Goal: Information Seeking & Learning: Learn about a topic

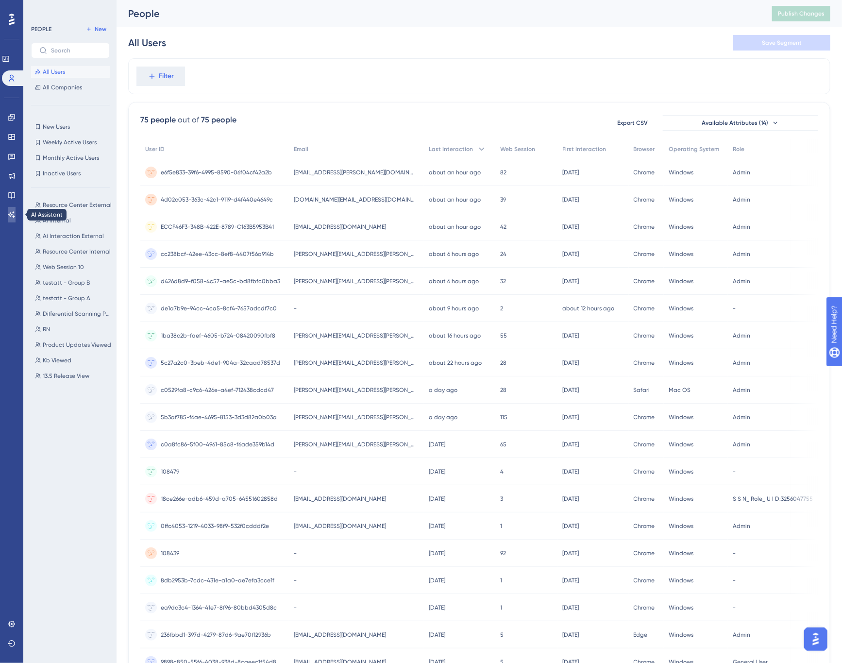
click at [9, 214] on icon at bounding box center [12, 215] width 8 height 8
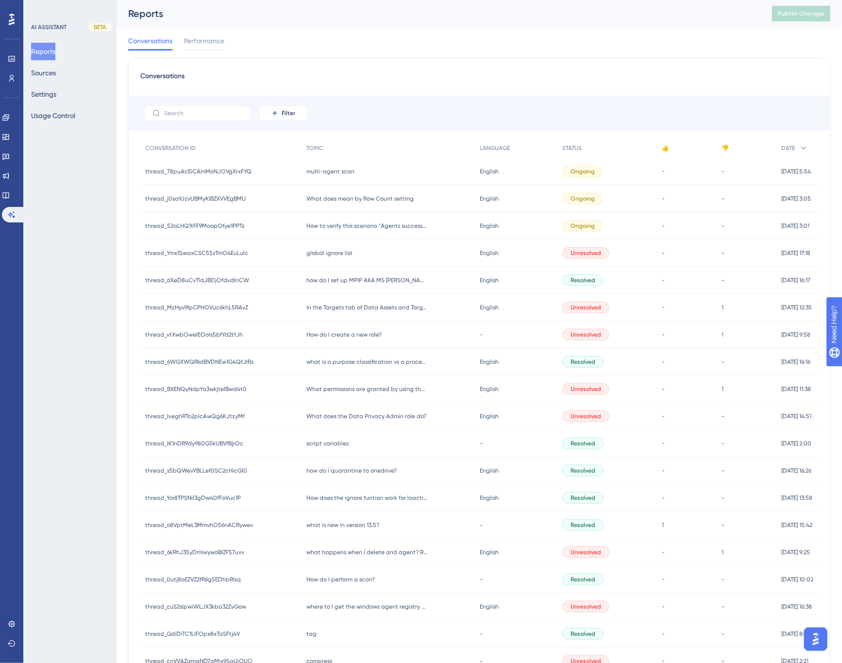
click at [512, 33] on div "Conversations Performance" at bounding box center [479, 42] width 702 height 31
click at [10, 118] on icon at bounding box center [6, 118] width 8 height 8
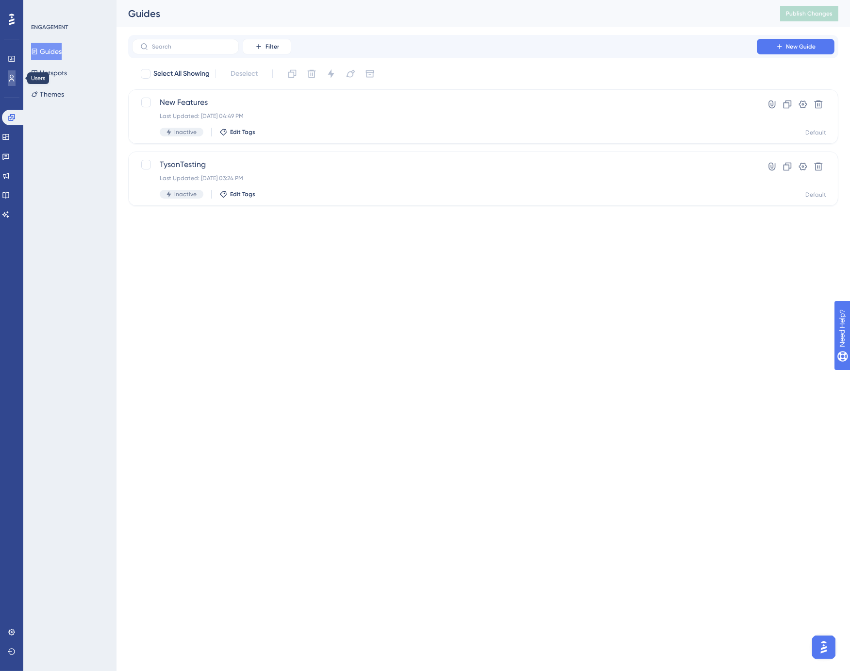
click at [10, 78] on icon at bounding box center [12, 78] width 8 height 8
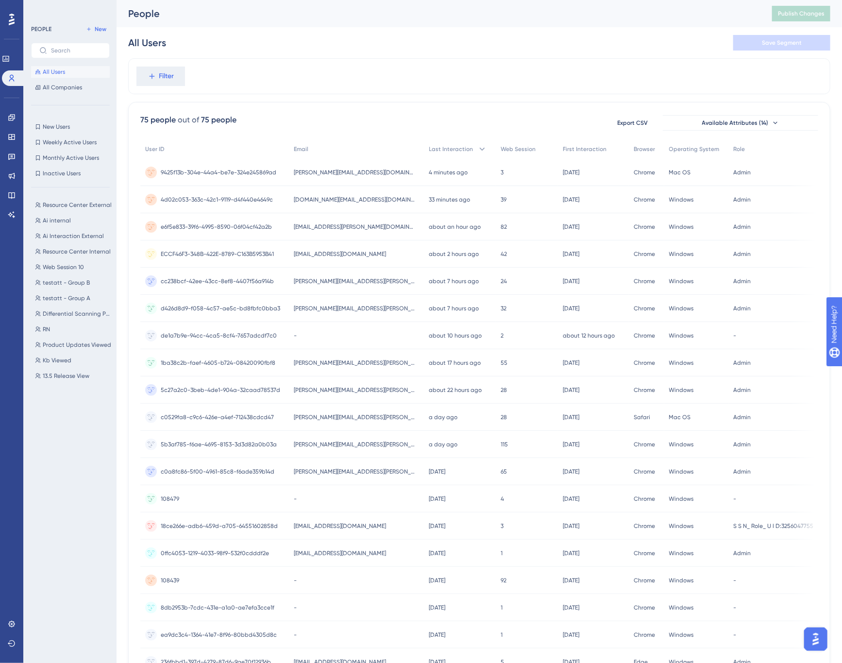
click at [274, 22] on div "People Publish Changes" at bounding box center [480, 13] width 726 height 27
click at [429, 17] on div "People" at bounding box center [438, 14] width 620 height 14
click at [428, 24] on div "People Publish Changes" at bounding box center [480, 13] width 726 height 27
click at [410, 53] on div "All Users Save Segment" at bounding box center [479, 42] width 702 height 31
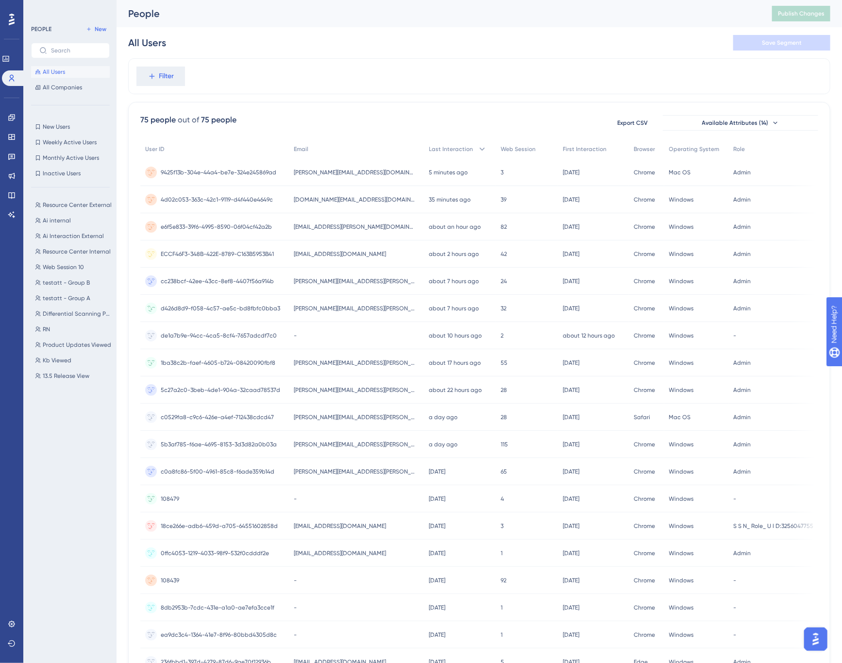
click at [324, 309] on span "[PERSON_NAME][EMAIL_ADDRESS][PERSON_NAME][DOMAIN_NAME]" at bounding box center [354, 309] width 121 height 8
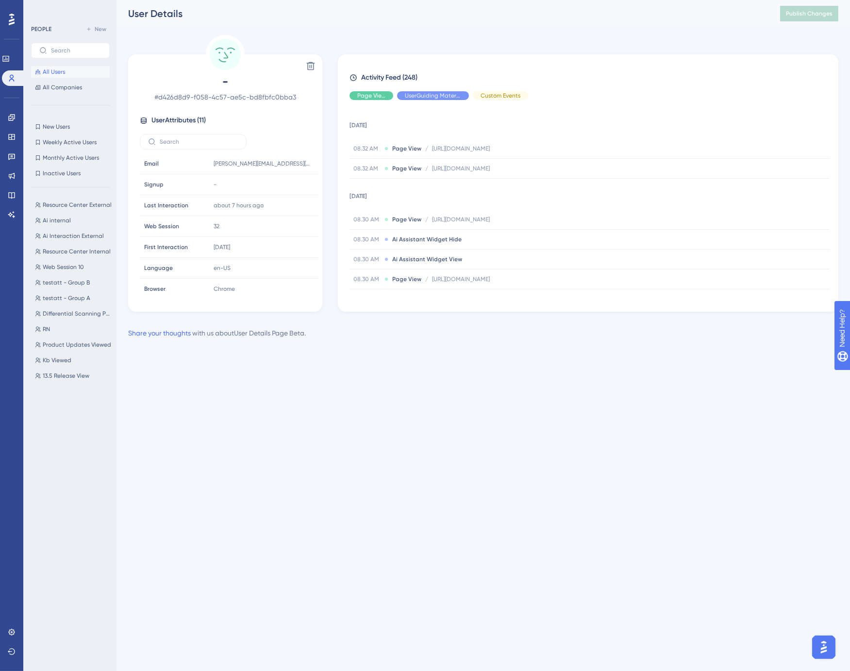
click at [55, 71] on span "All Users" at bounding box center [54, 72] width 22 height 8
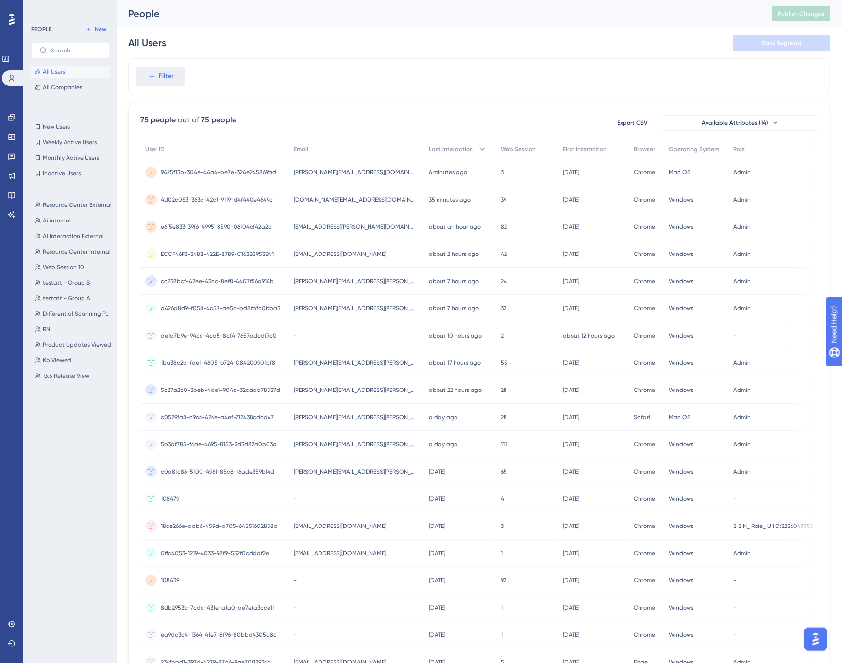
click at [350, 47] on div "All Users Save Segment" at bounding box center [479, 42] width 702 height 31
click at [55, 330] on button "RN RN" at bounding box center [73, 329] width 85 height 12
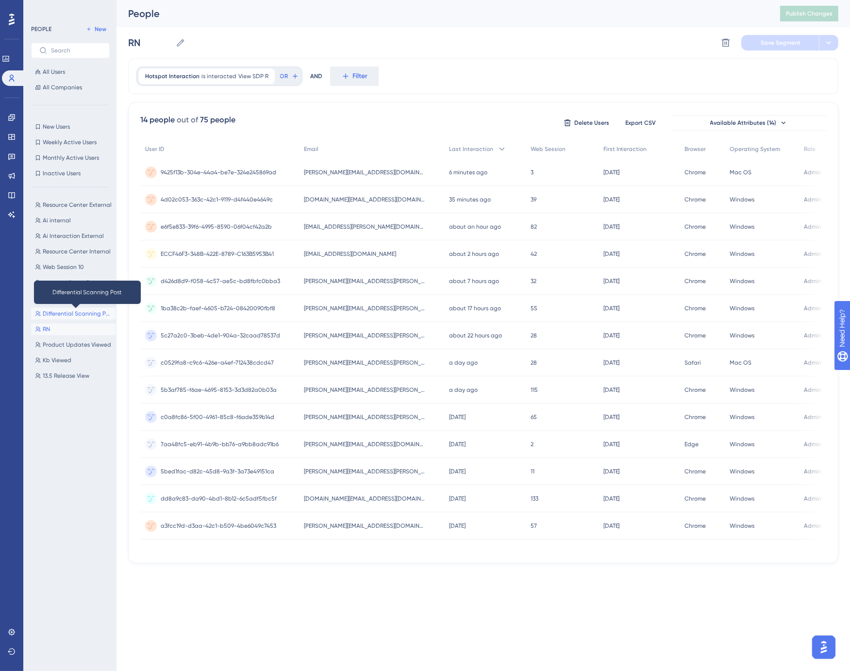
click at [69, 314] on span "Differential Scanning Post" at bounding box center [77, 314] width 69 height 8
type input "Differential Scanning Post"
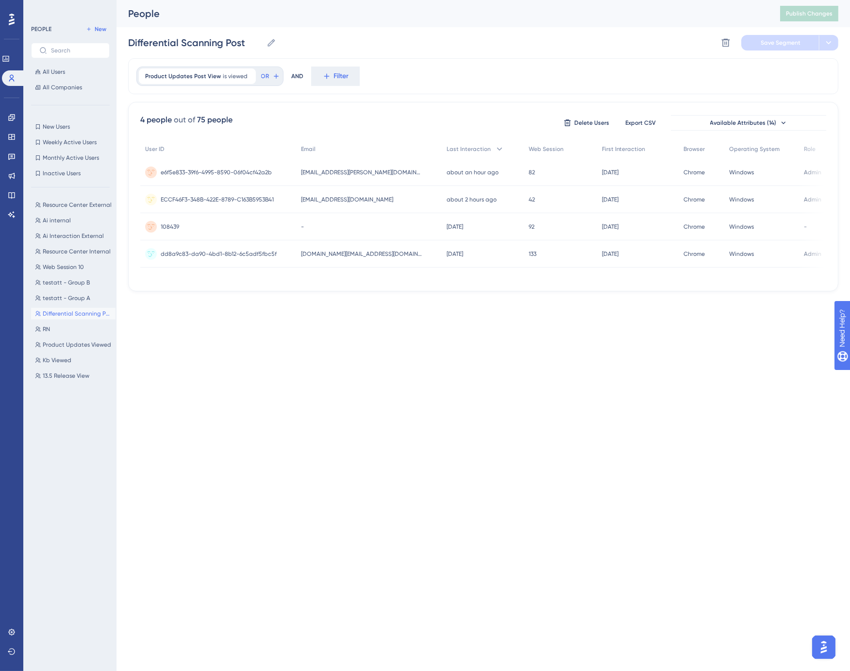
click at [492, 0] on html "Performance Users Engagement Widgets Feedback Product Updates Knowledge Base AI…" at bounding box center [425, 0] width 850 height 0
drag, startPoint x: 280, startPoint y: 423, endPoint x: 272, endPoint y: 423, distance: 8.3
click at [280, 0] on html "Performance Users Engagement Widgets Feedback Product Updates Knowledge Base AI…" at bounding box center [425, 0] width 850 height 0
click at [529, 149] on span "Web Session" at bounding box center [546, 149] width 35 height 8
click at [288, 0] on html "Performance Users Engagement Widgets Feedback Product Updates Knowledge Base AI…" at bounding box center [425, 0] width 850 height 0
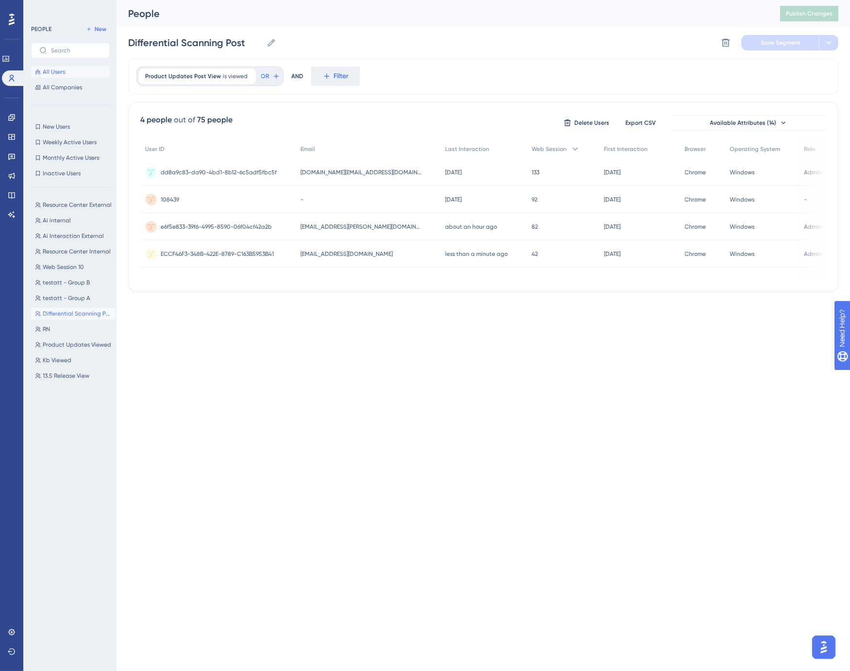
click at [54, 71] on span "All Users" at bounding box center [54, 72] width 22 height 8
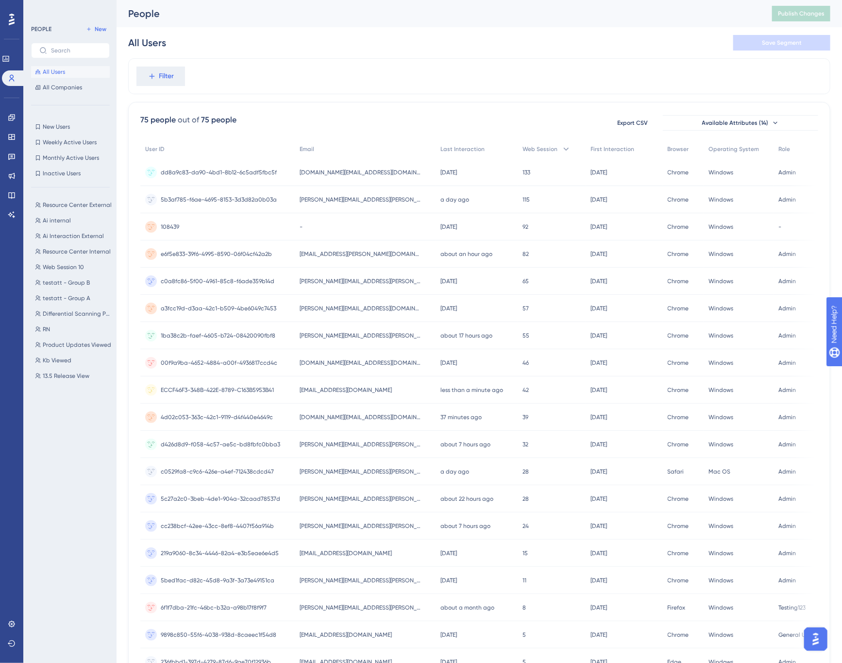
click at [312, 32] on div "All Users Save Segment" at bounding box center [479, 42] width 702 height 31
click at [246, 470] on span "c0529fa8-c9c6-426e-a4ef-712438cdcd47" at bounding box center [217, 472] width 113 height 8
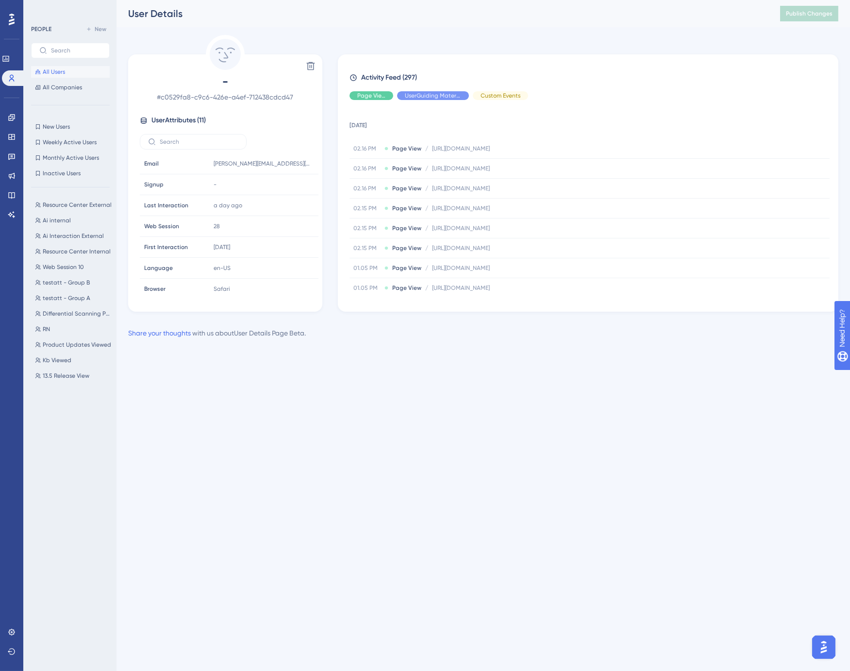
click at [57, 70] on span "All Users" at bounding box center [54, 72] width 22 height 8
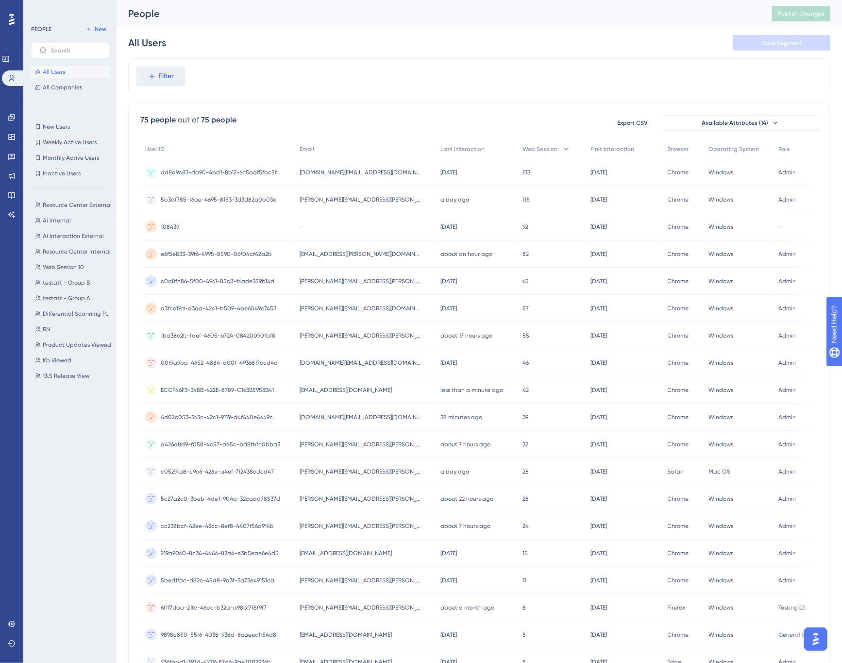
click at [316, 41] on div "All Users Save Segment" at bounding box center [479, 42] width 702 height 31
click at [280, 40] on div "All Users Save Segment" at bounding box center [479, 42] width 702 height 31
click at [279, 64] on div "Filter" at bounding box center [479, 76] width 702 height 36
click at [278, 51] on div "All Users Save Segment" at bounding box center [479, 42] width 702 height 31
click at [543, 23] on div "People Publish Changes" at bounding box center [480, 13] width 726 height 27
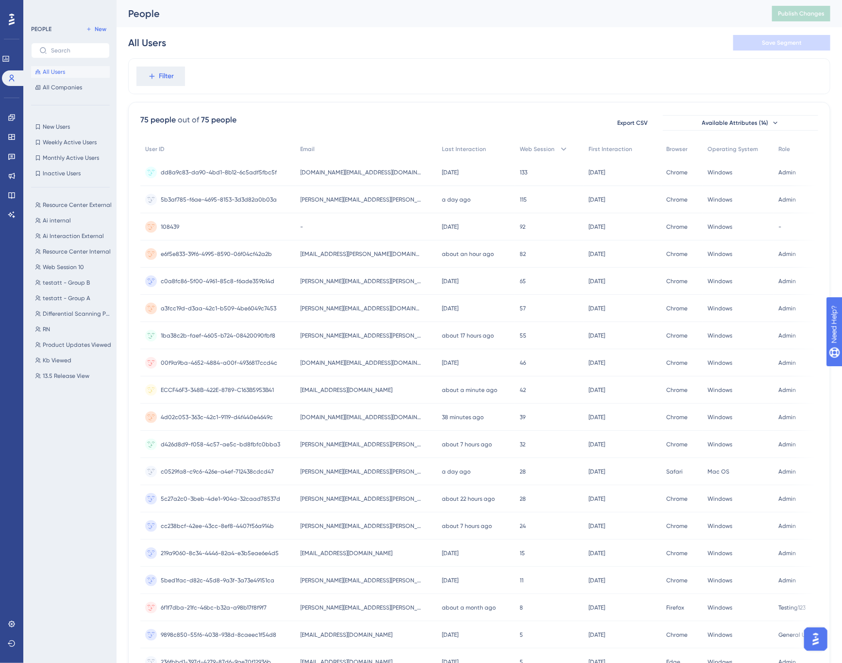
click at [658, 15] on div "People" at bounding box center [438, 14] width 620 height 14
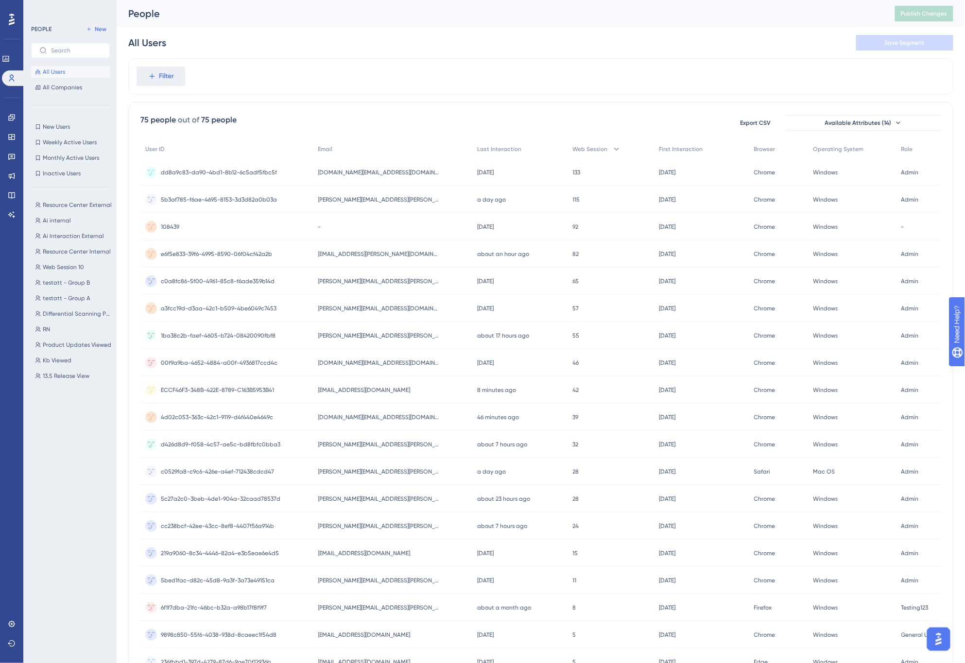
click at [558, 32] on div "All Users Save Segment" at bounding box center [540, 42] width 825 height 31
click at [557, 32] on div "All Users Save Segment" at bounding box center [540, 42] width 825 height 31
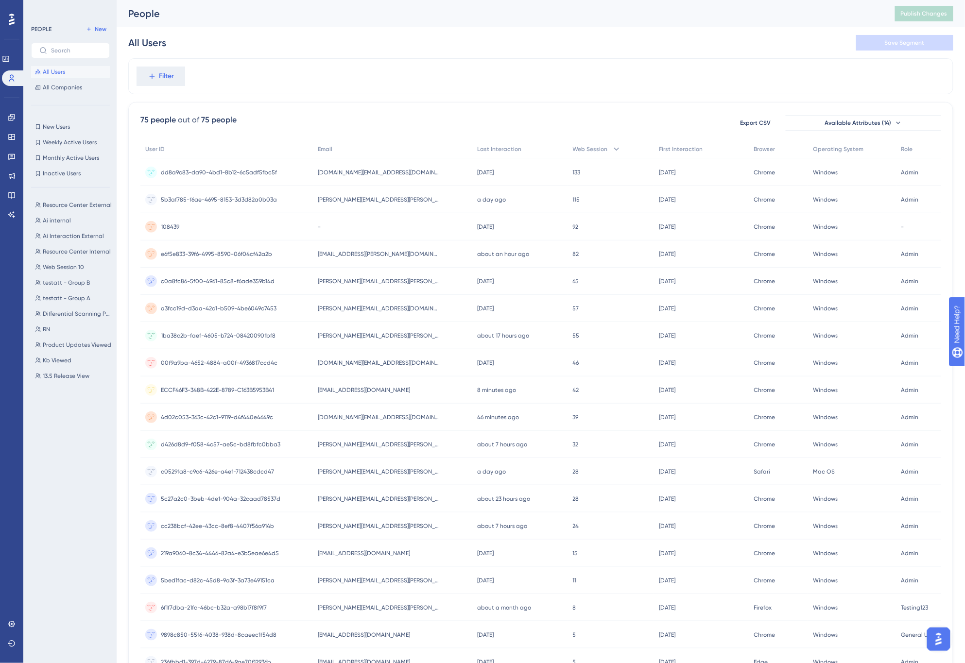
click at [556, 32] on div "All Users Save Segment" at bounding box center [540, 42] width 825 height 31
click at [544, 48] on div "All Users Save Segment" at bounding box center [540, 42] width 825 height 31
click at [404, 62] on div "Filter" at bounding box center [540, 76] width 825 height 36
click at [409, 60] on div "Filter" at bounding box center [540, 76] width 825 height 36
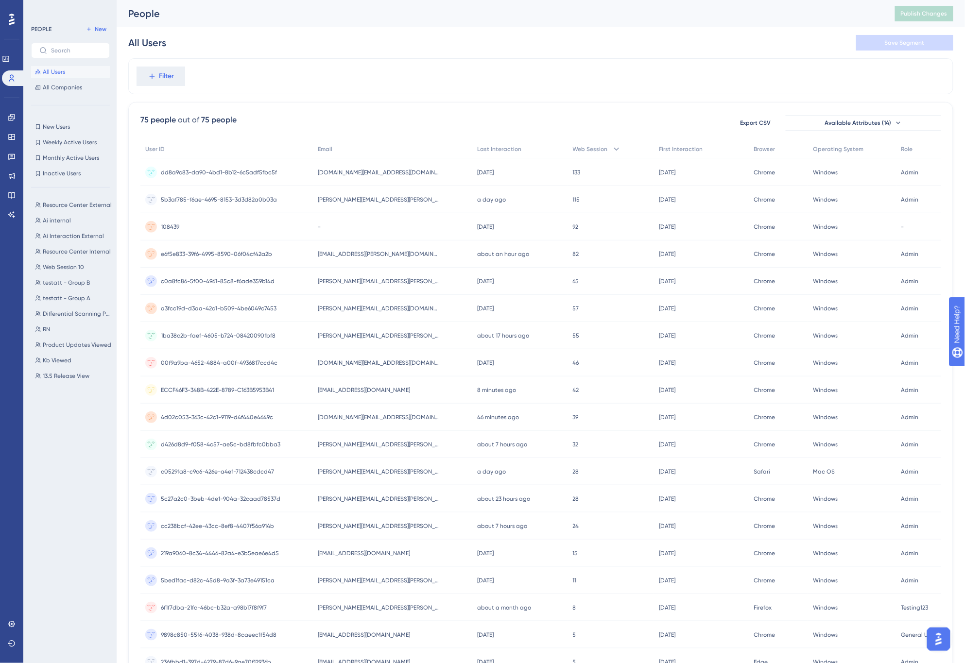
click at [409, 60] on div "Filter" at bounding box center [540, 76] width 825 height 36
click at [57, 86] on span "All Companies" at bounding box center [62, 88] width 39 height 8
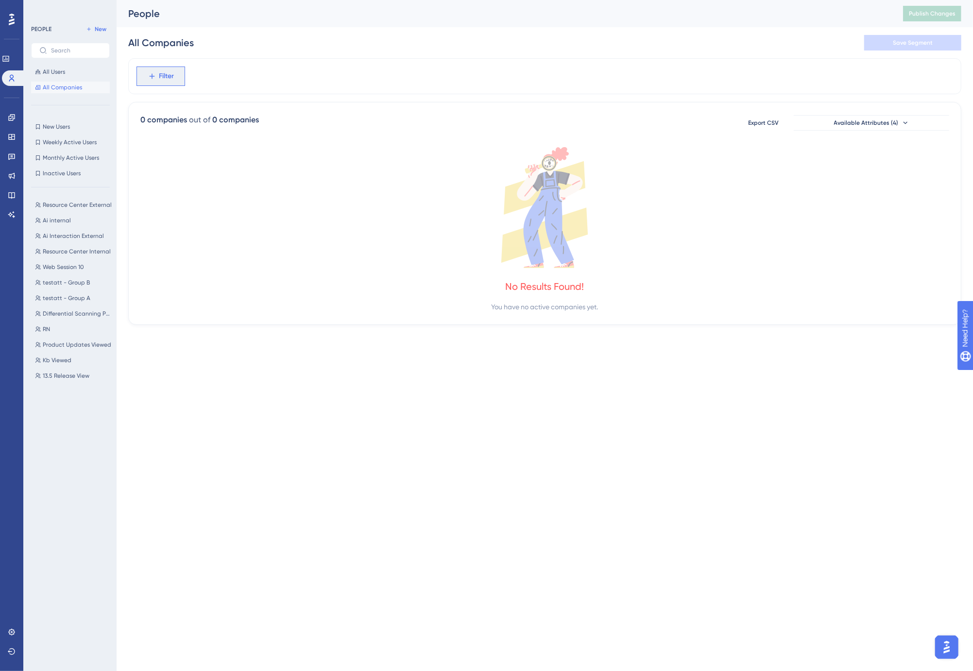
click at [176, 83] on button "Filter" at bounding box center [160, 76] width 49 height 19
click at [183, 148] on span "Company ID" at bounding box center [170, 149] width 38 height 12
click at [153, 156] on span at bounding box center [150, 155] width 7 height 7
click at [157, 154] on input "radio" at bounding box center [157, 154] width 0 height 0
type input "b"
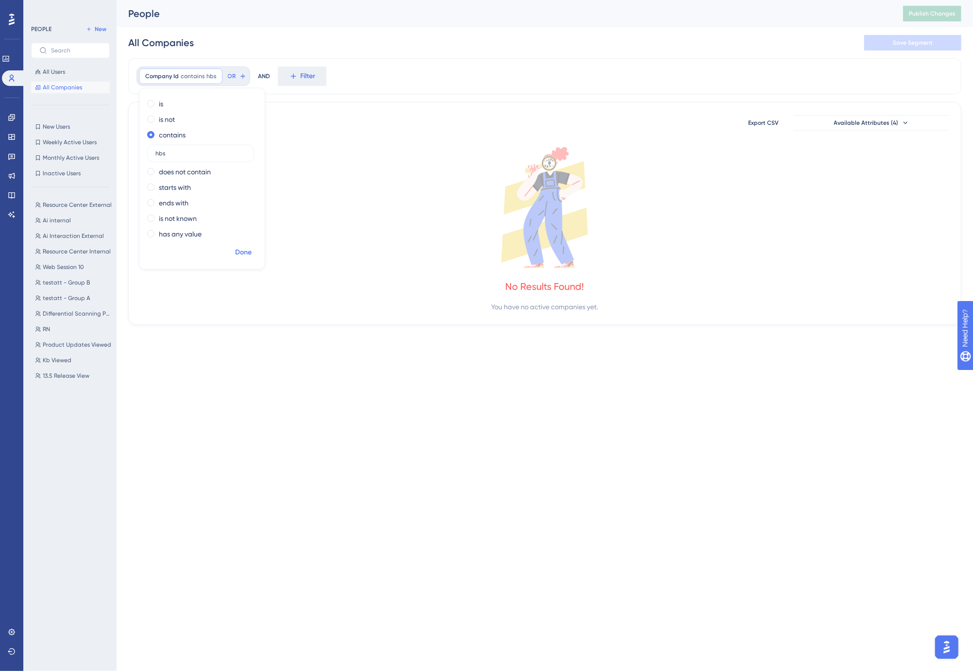
type input "hbs"
click at [245, 254] on span "Done" at bounding box center [243, 253] width 17 height 12
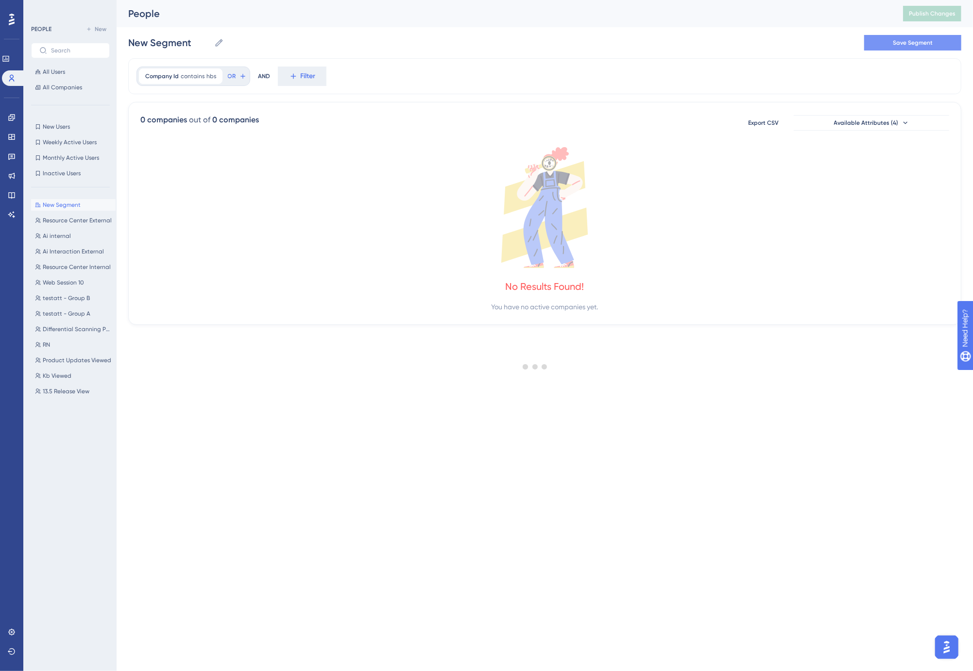
click at [842, 40] on span "Save Segment" at bounding box center [913, 43] width 40 height 8
click at [205, 77] on div at bounding box center [535, 366] width 876 height 601
click at [176, 80] on div at bounding box center [535, 366] width 876 height 601
click at [216, 75] on icon at bounding box center [215, 76] width 6 height 6
click at [162, 77] on span "Filter" at bounding box center [166, 76] width 15 height 12
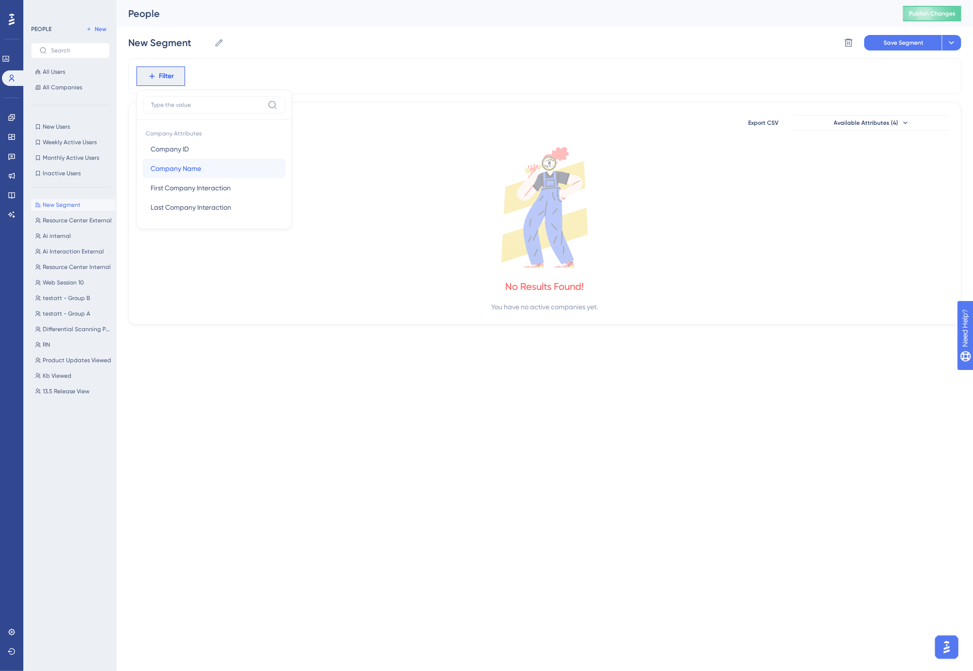
click at [196, 173] on span "Company Name" at bounding box center [176, 169] width 51 height 12
click at [173, 159] on label "contains" at bounding box center [172, 157] width 27 height 12
type input "HBS"
click at [305, 75] on icon at bounding box center [305, 76] width 9 height 9
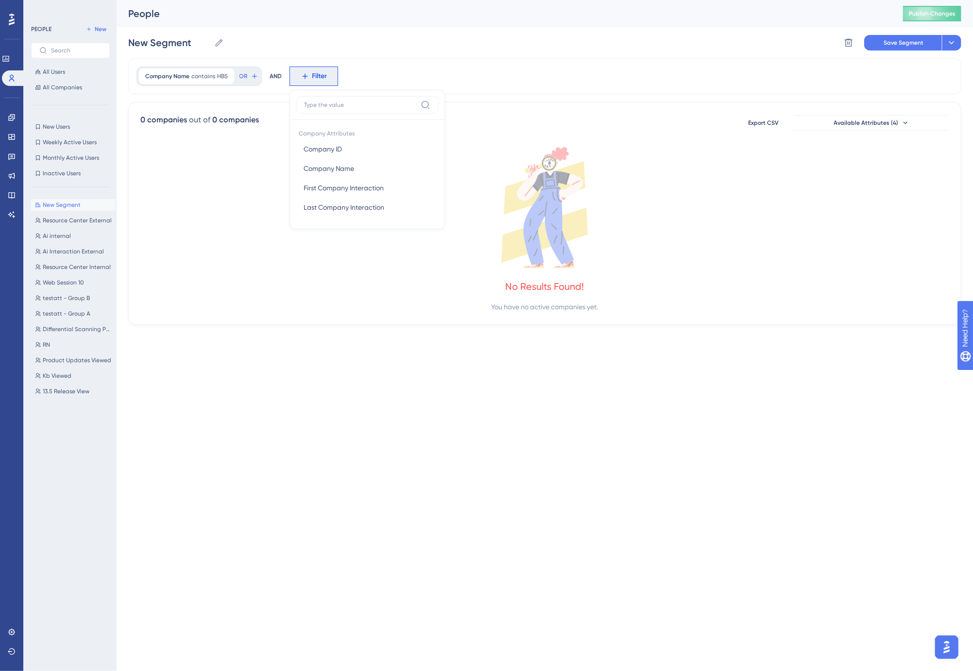
click at [385, 61] on div "Company Name contains HBS HBS Remove OR AND Filter Company Attributes Company I…" at bounding box center [544, 76] width 833 height 36
click at [842, 36] on button "Save Segment" at bounding box center [903, 43] width 78 height 16
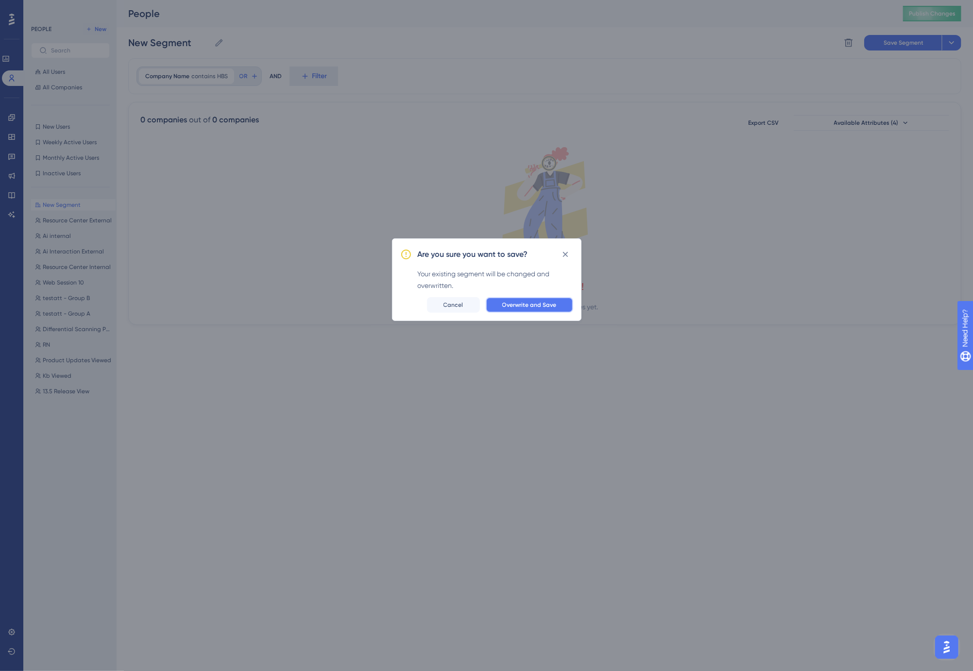
click at [536, 302] on span "Overwrite and Save" at bounding box center [529, 305] width 54 height 8
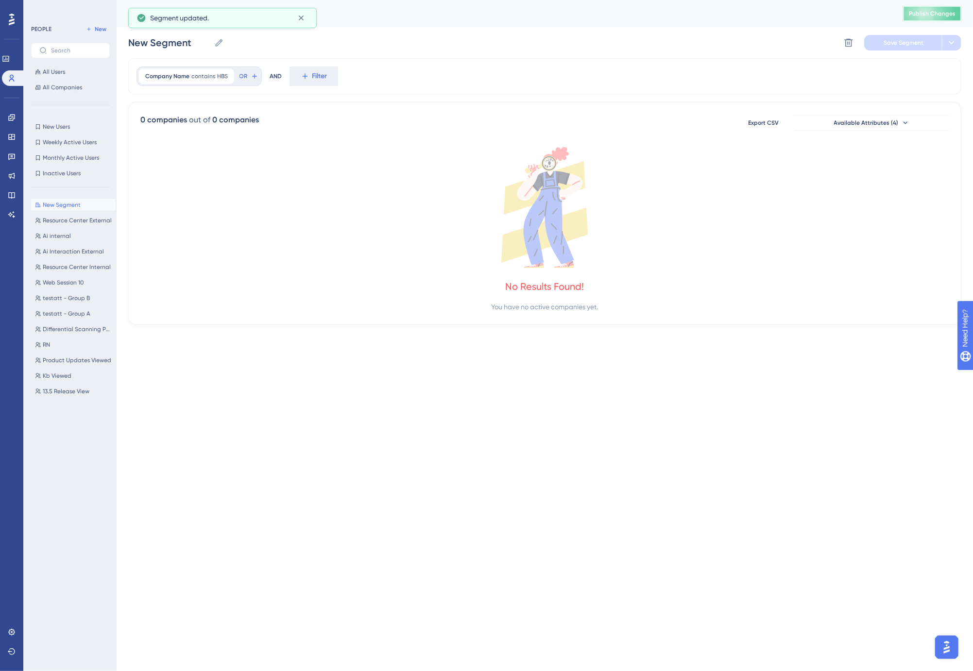
click at [842, 18] on button "Publish Changes" at bounding box center [932, 14] width 58 height 16
click at [224, 75] on icon at bounding box center [227, 76] width 6 height 6
click at [163, 77] on span "Filter" at bounding box center [166, 76] width 15 height 12
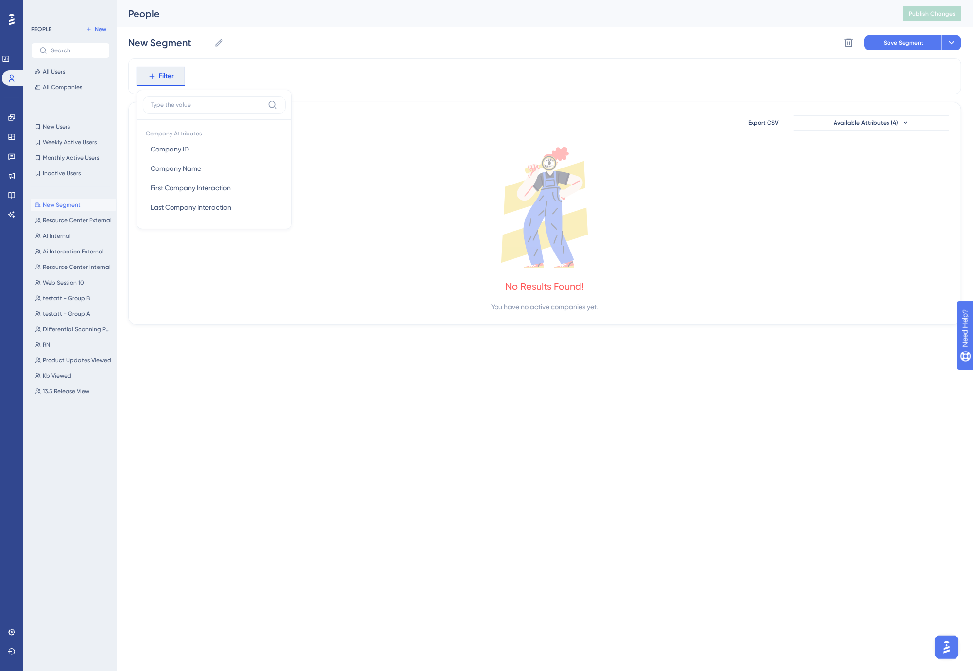
click at [293, 54] on div "New Segment New Segment Delete Segment Save Segment Actions" at bounding box center [544, 42] width 833 height 31
click at [474, 38] on div "New Segment New Segment Delete Segment Save Segment Actions" at bounding box center [544, 42] width 833 height 31
click at [12, 210] on link at bounding box center [12, 215] width 8 height 16
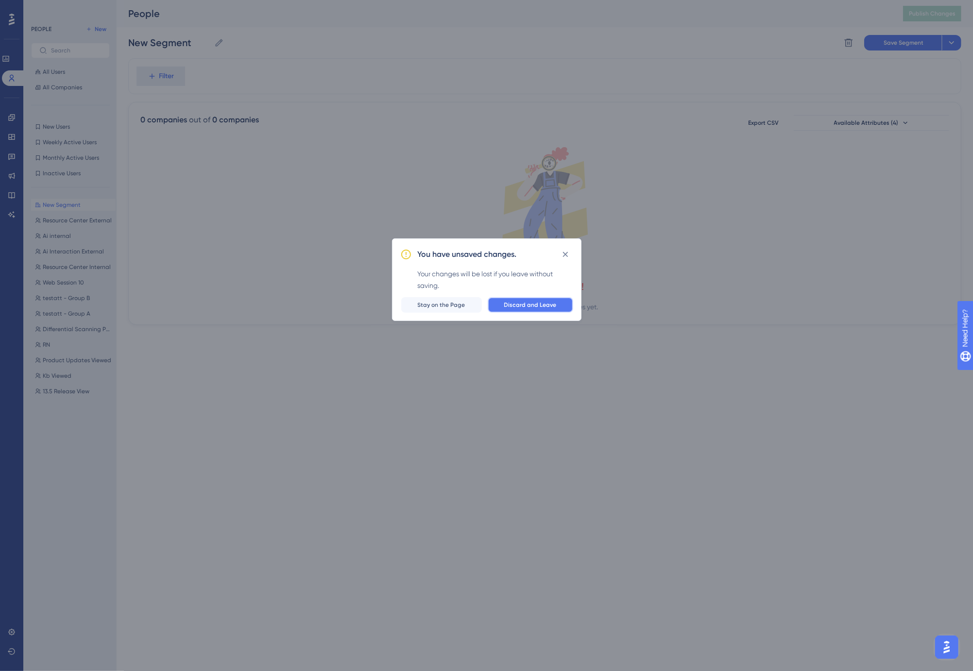
click at [545, 304] on span "Discard and Leave" at bounding box center [530, 305] width 52 height 8
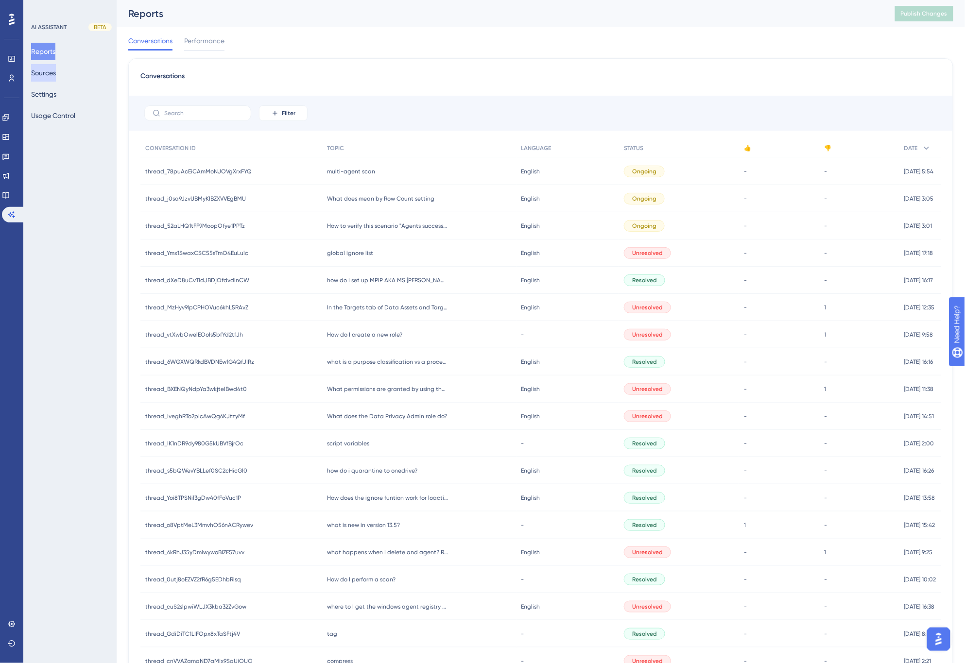
click at [45, 70] on button "Sources" at bounding box center [43, 72] width 25 height 17
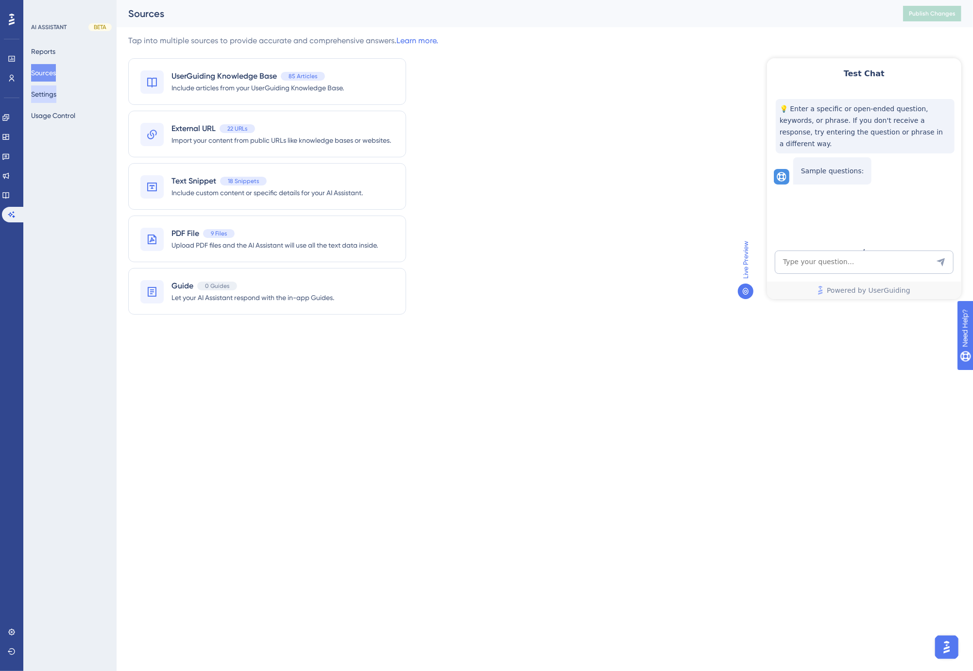
click at [49, 96] on button "Settings" at bounding box center [43, 93] width 25 height 17
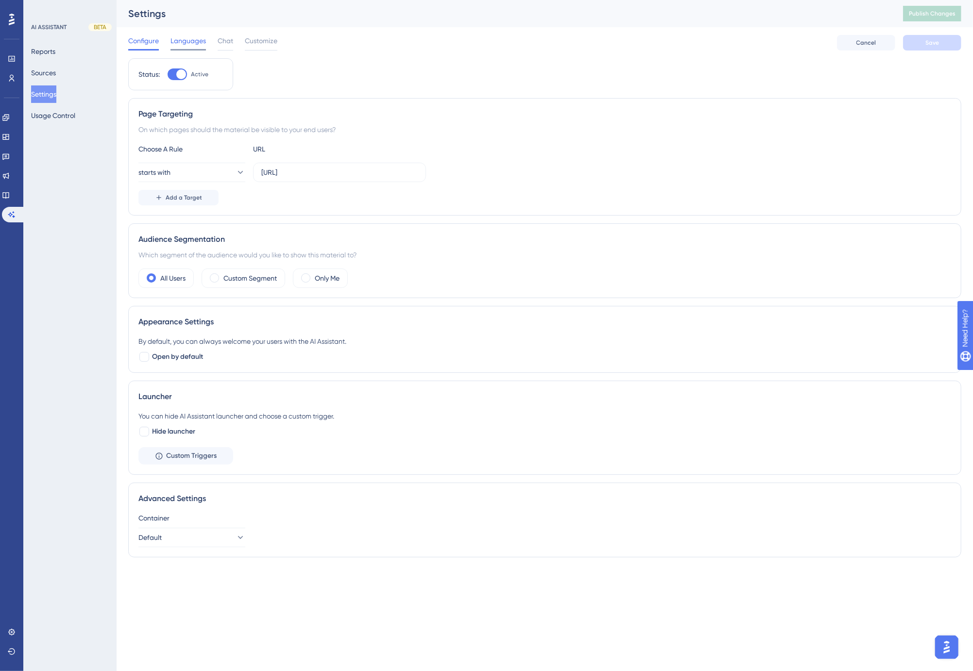
click at [195, 42] on span "Languages" at bounding box center [187, 41] width 35 height 12
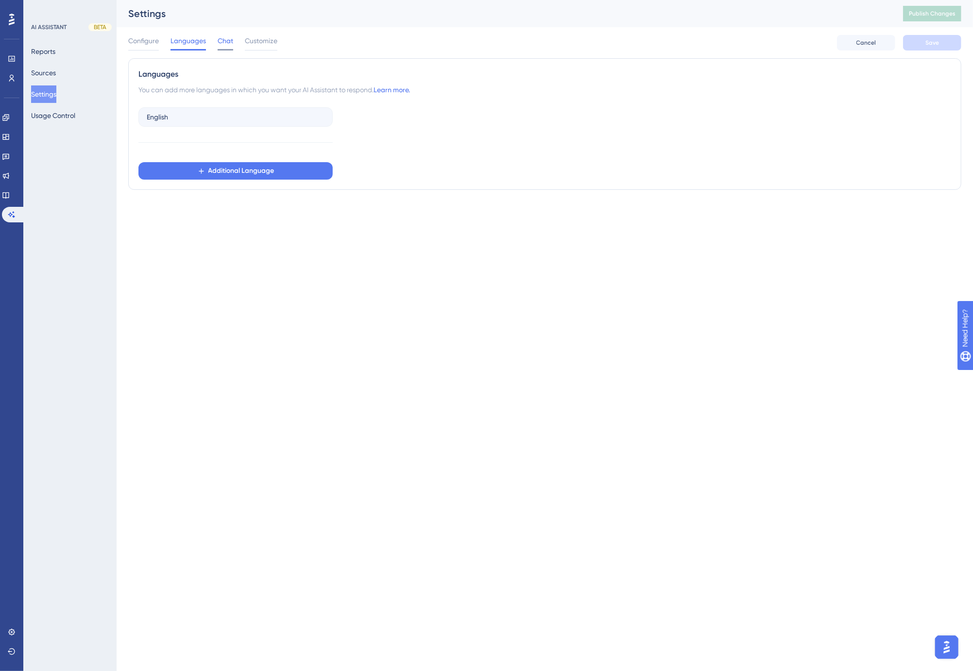
click at [226, 40] on span "Chat" at bounding box center [226, 41] width 16 height 12
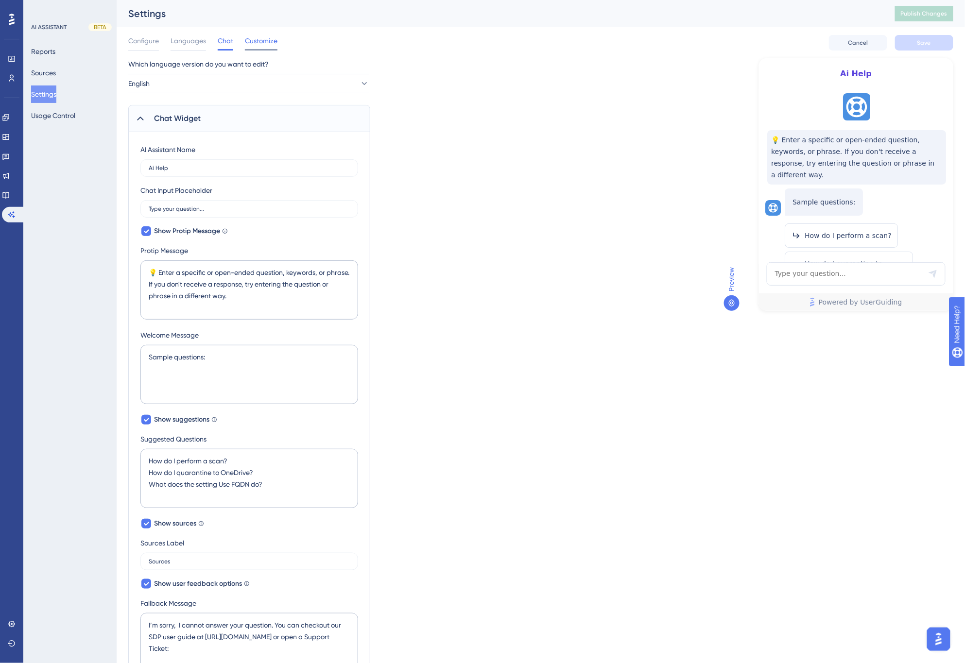
click at [261, 41] on span "Customize" at bounding box center [261, 41] width 33 height 12
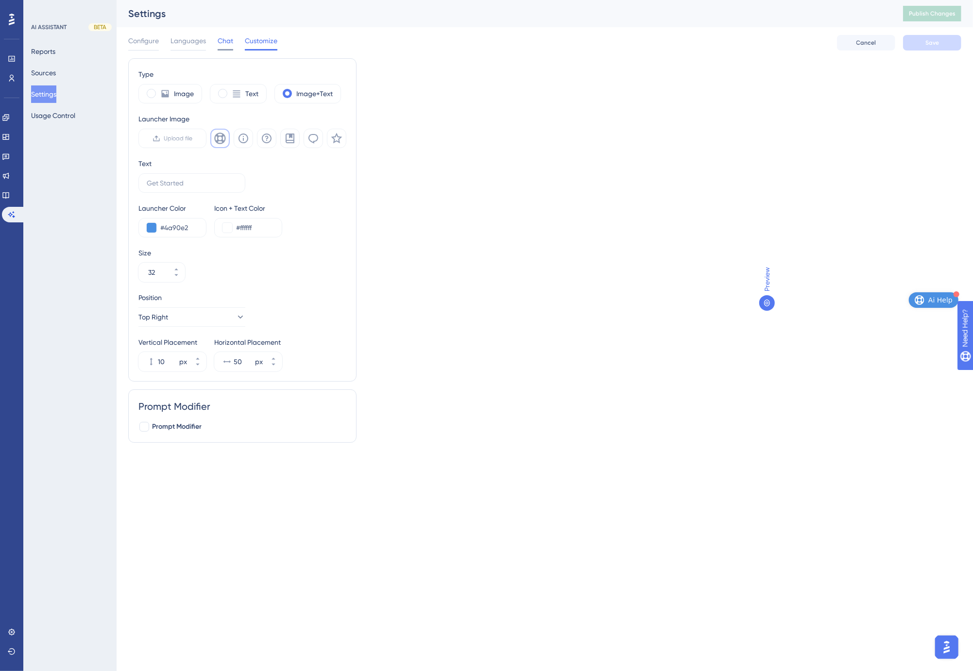
click at [225, 39] on span "Chat" at bounding box center [226, 41] width 16 height 12
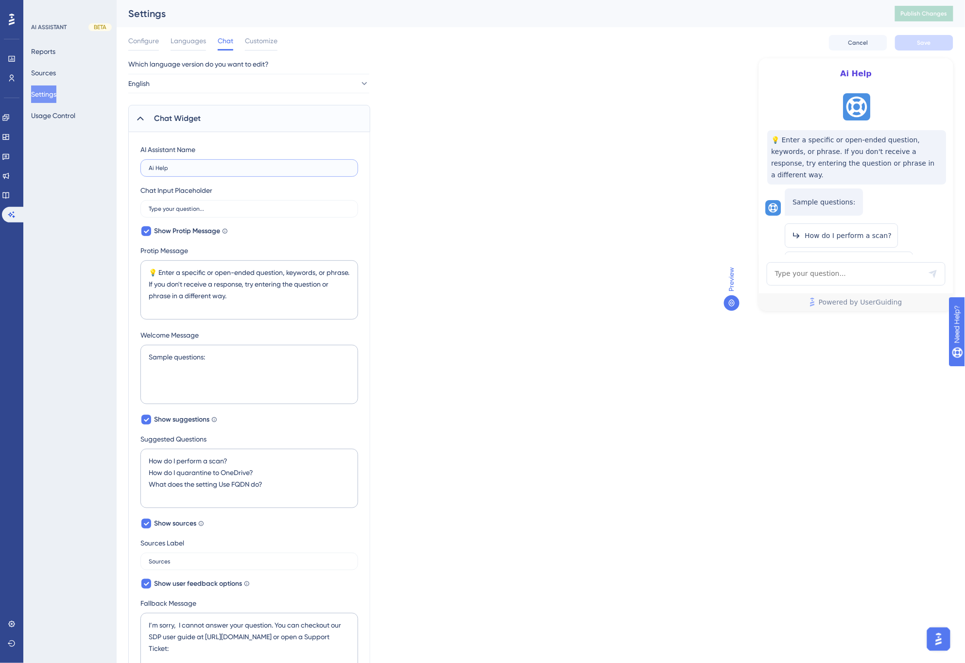
click at [193, 167] on input "Ai Help" at bounding box center [249, 168] width 201 height 7
type input "AI Help"
click at [457, 135] on div "Which language version do you want to edit? English Chat Widget AI Assistant Na…" at bounding box center [540, 491] width 825 height 867
click at [842, 36] on button "Save" at bounding box center [924, 43] width 58 height 16
click at [842, 18] on button "Publish Changes" at bounding box center [924, 14] width 58 height 16
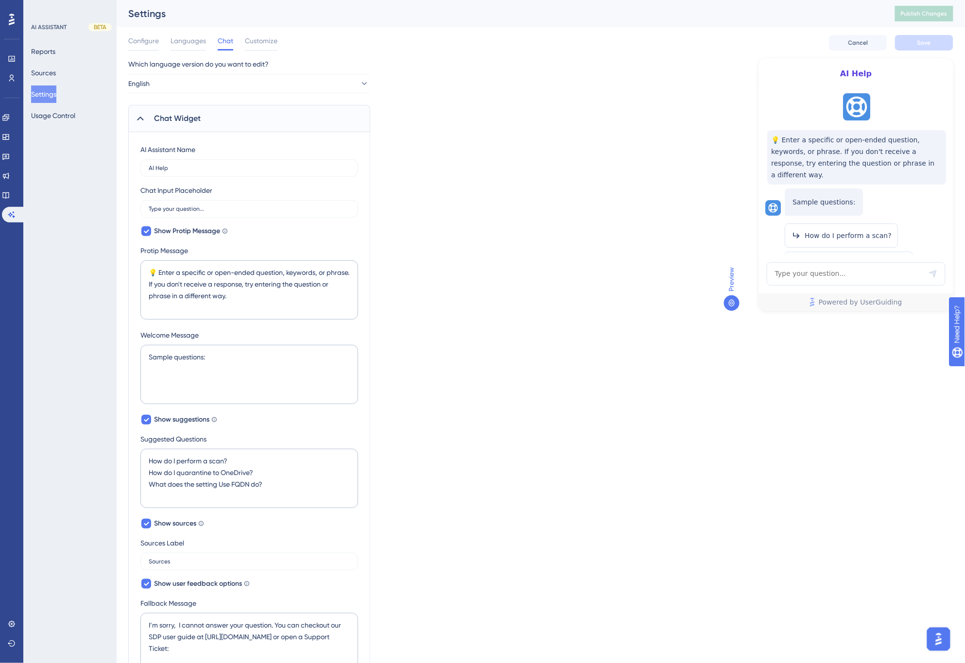
click at [431, 36] on div "Configure Languages Chat Customize Cancel Save" at bounding box center [540, 42] width 825 height 31
click at [578, 76] on div "Which language version do you want to edit? English Chat Widget AI Assistant Na…" at bounding box center [540, 491] width 825 height 867
click at [50, 75] on button "Sources" at bounding box center [43, 72] width 25 height 17
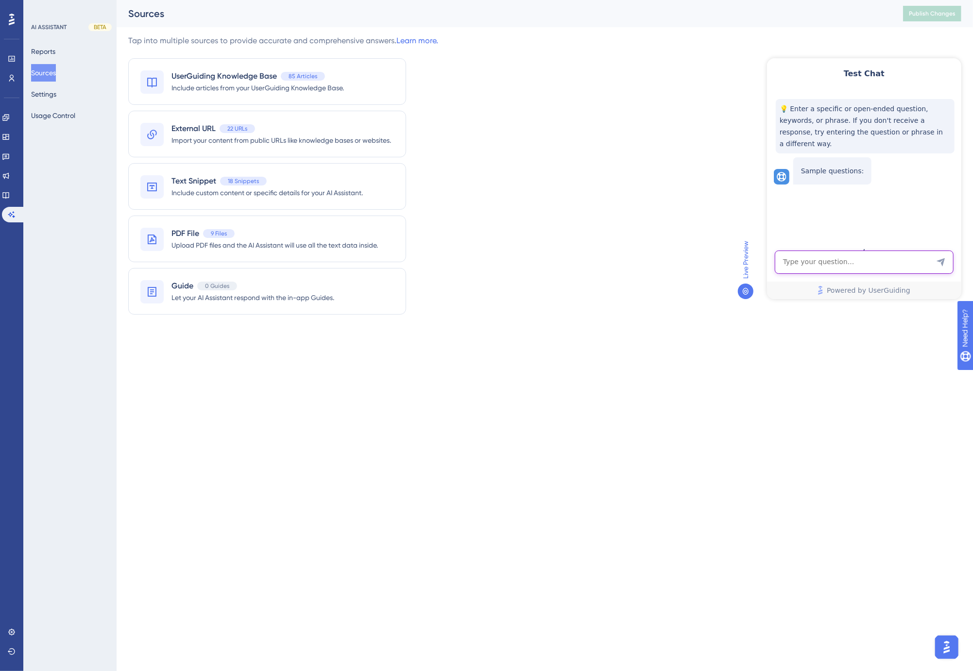
click at [828, 260] on textarea "AI Assistant Text Input" at bounding box center [863, 261] width 179 height 23
click at [457, 274] on div "Tap into multiple sources to provide accurate and comprehensive answers. Learn …" at bounding box center [544, 180] width 833 height 291
drag, startPoint x: 796, startPoint y: 261, endPoint x: 1391, endPoint y: 325, distance: 598.4
click at [796, 261] on textarea "AI Assistant Text Input" at bounding box center [863, 261] width 179 height 23
click at [486, 123] on div "Tap into multiple sources to provide accurate and comprehensive answers. Learn …" at bounding box center [544, 180] width 833 height 291
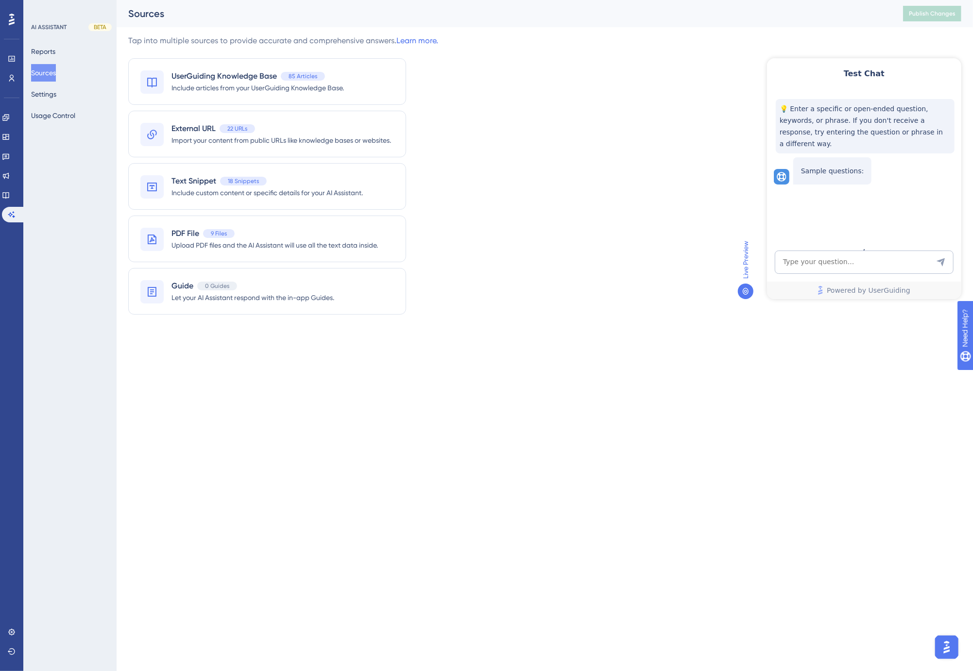
click at [476, 133] on div "Tap into multiple sources to provide accurate and comprehensive answers. Learn …" at bounding box center [544, 180] width 833 height 291
click at [596, 182] on div "Tap into multiple sources to provide accurate and comprehensive answers. Learn …" at bounding box center [544, 180] width 833 height 291
click at [541, 141] on div "Tap into multiple sources to provide accurate and comprehensive answers. Learn …" at bounding box center [544, 180] width 833 height 291
click at [550, 102] on div "Tap into multiple sources to provide accurate and comprehensive answers. Learn …" at bounding box center [544, 180] width 833 height 291
click at [51, 49] on button "Reports" at bounding box center [43, 51] width 24 height 17
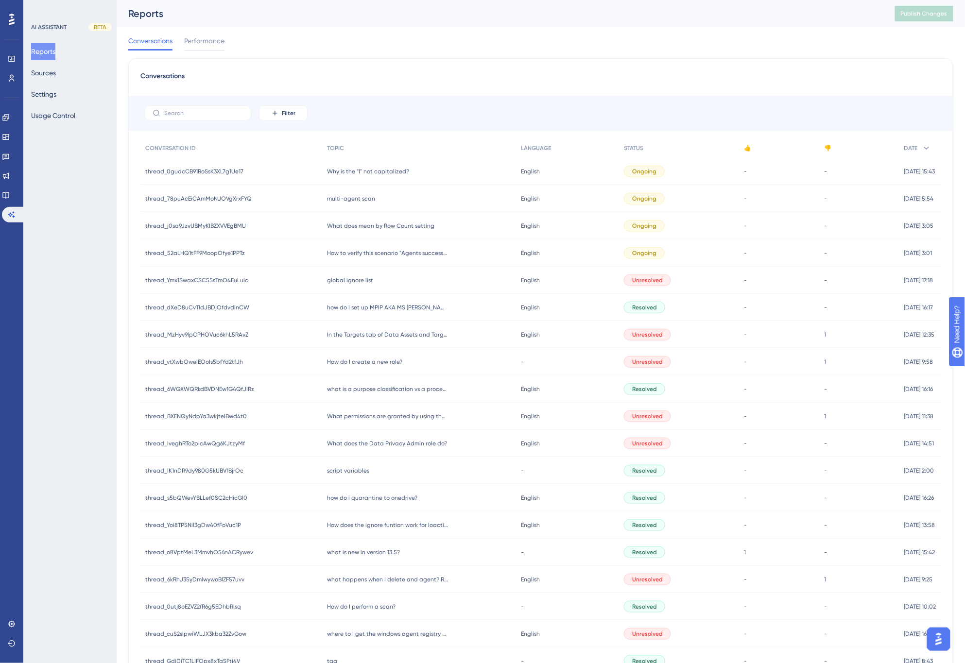
click at [373, 32] on div "Conversations Performance" at bounding box center [540, 42] width 825 height 31
click at [191, 42] on span "Performance" at bounding box center [204, 41] width 40 height 12
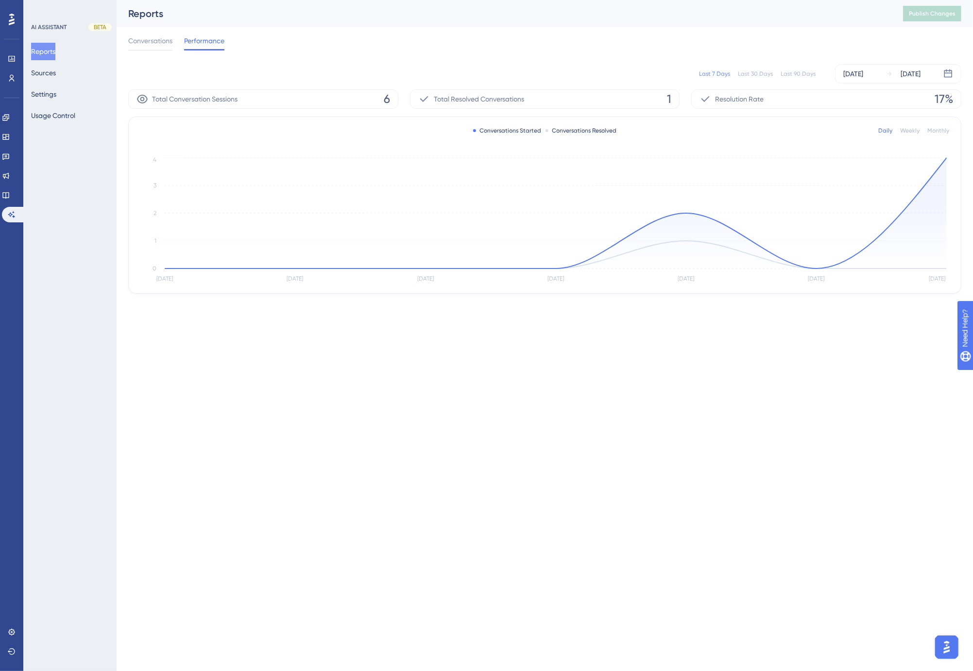
drag, startPoint x: 794, startPoint y: 76, endPoint x: 735, endPoint y: 74, distance: 59.3
click at [794, 76] on div "Last 90 Days" at bounding box center [797, 74] width 35 height 8
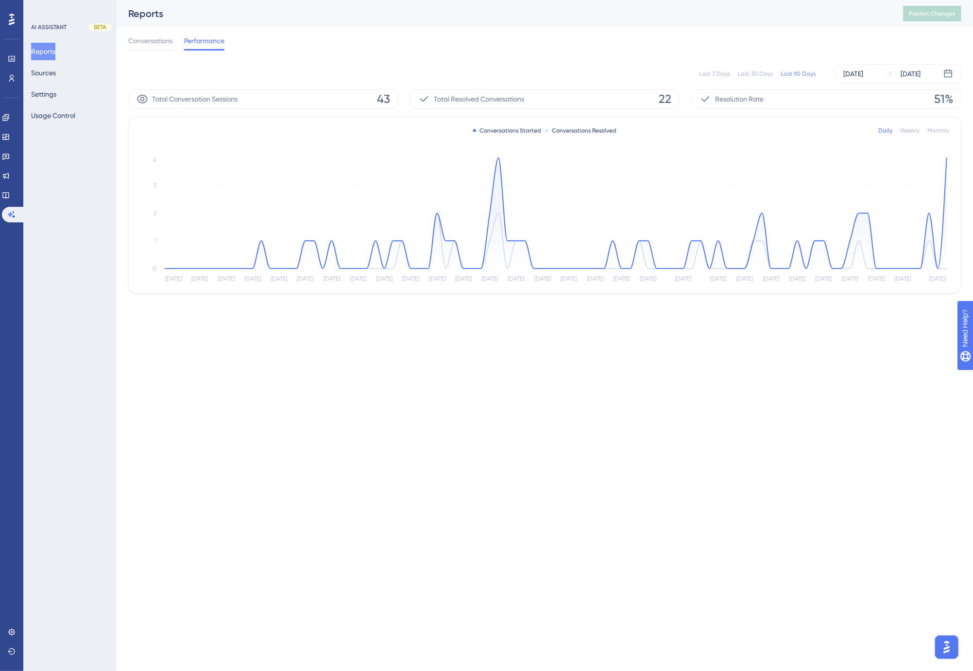
click at [303, 52] on div "Conversations Performance" at bounding box center [544, 42] width 833 height 31
click at [307, 54] on div "Conversations Performance" at bounding box center [544, 42] width 833 height 31
click at [307, 60] on div "Last 7 Days Last 30 Days Last 90 Days [DATE] [DATE]" at bounding box center [544, 73] width 833 height 31
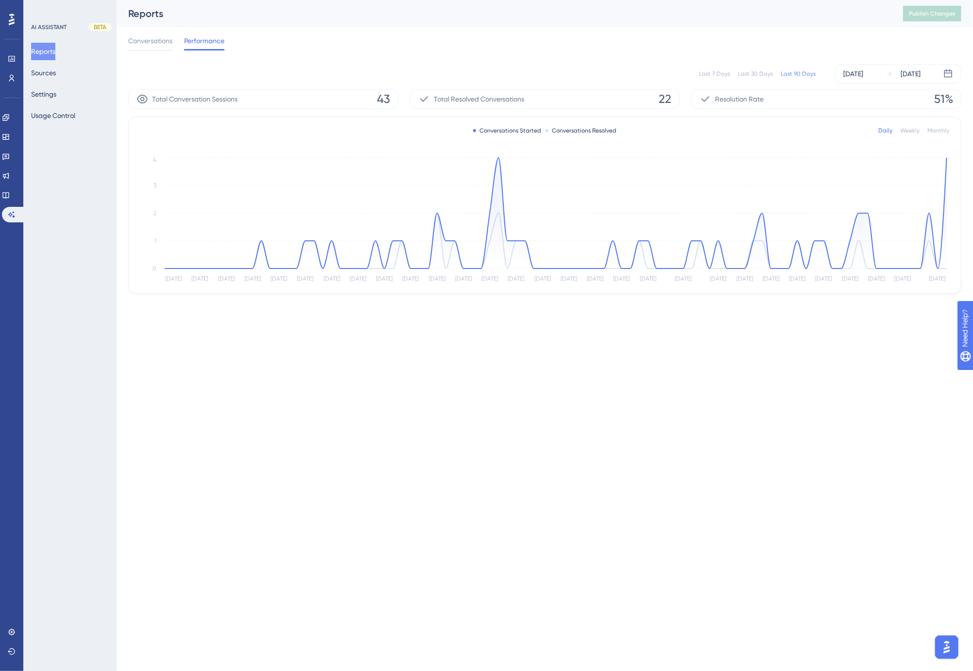
click at [307, 60] on div "Last 7 Days Last 30 Days Last 90 Days [DATE] [DATE]" at bounding box center [544, 73] width 833 height 31
click at [371, 39] on div "Conversations Performance" at bounding box center [544, 42] width 833 height 31
click at [148, 37] on span "Conversations" at bounding box center [150, 41] width 44 height 12
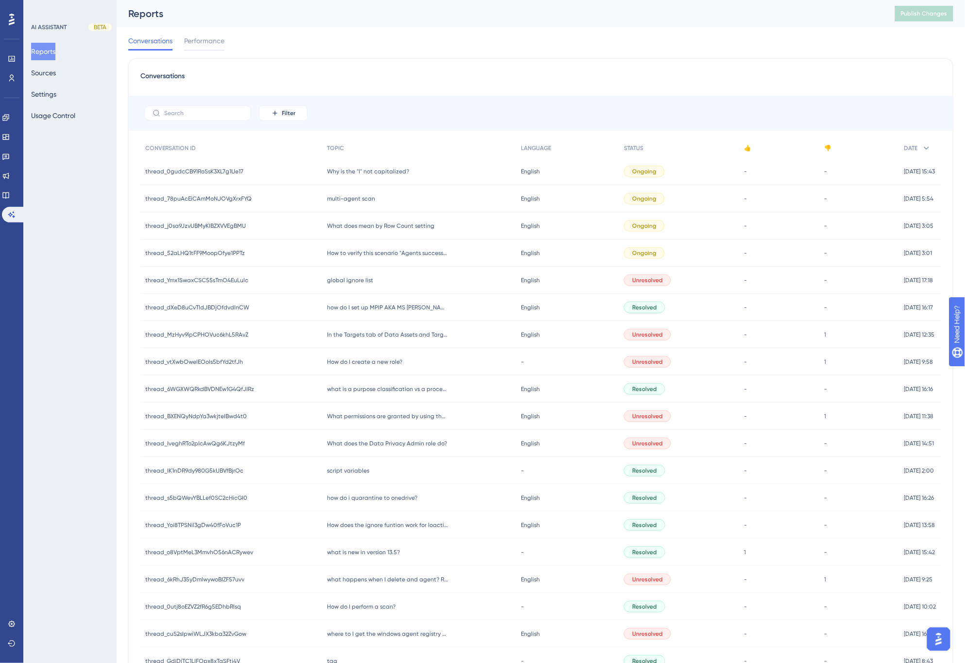
click at [320, 44] on div "Conversations Performance" at bounding box center [540, 42] width 825 height 31
click at [313, 49] on div "Conversations Performance" at bounding box center [540, 42] width 825 height 31
click at [588, 74] on div "Conversations" at bounding box center [540, 78] width 800 height 17
click at [214, 110] on input "text" at bounding box center [203, 113] width 79 height 7
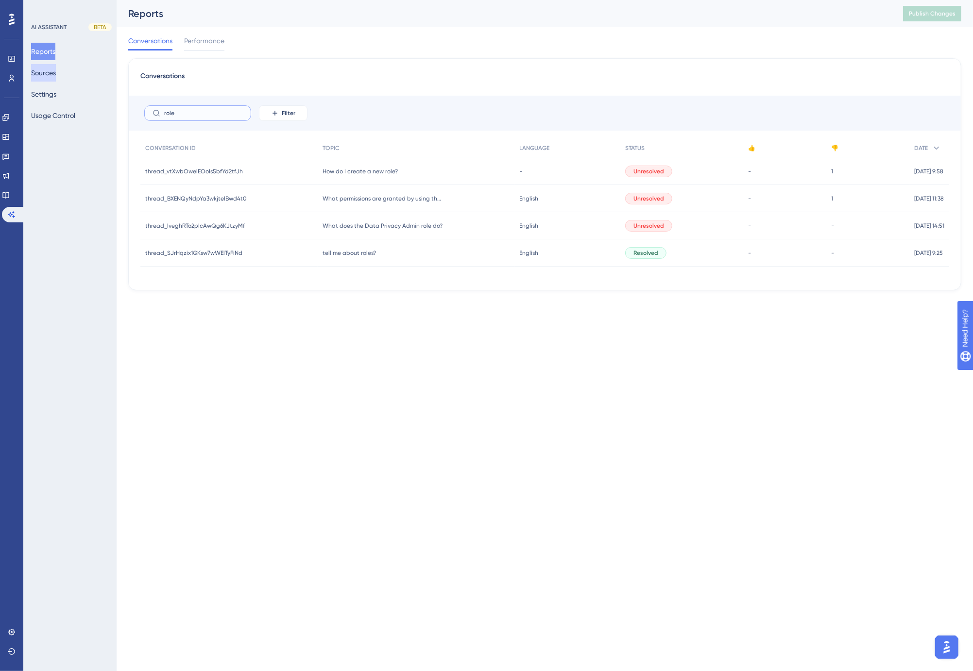
type input "role"
click at [47, 72] on button "Sources" at bounding box center [43, 72] width 25 height 17
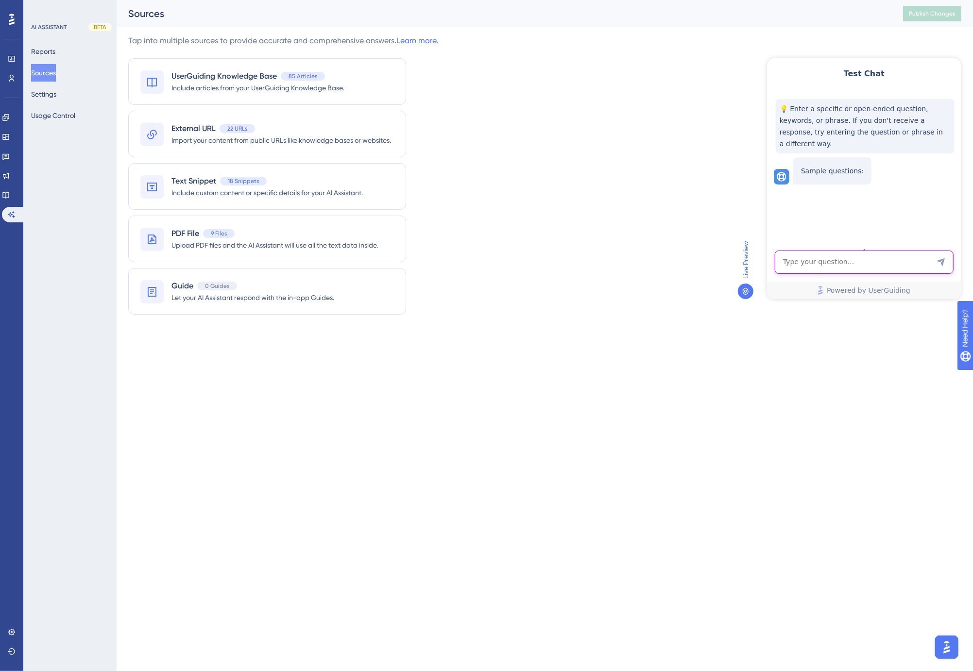
click at [840, 265] on textarea "AI Assistant Text Input" at bounding box center [863, 261] width 179 height 23
type textarea "how do i create a new role?"
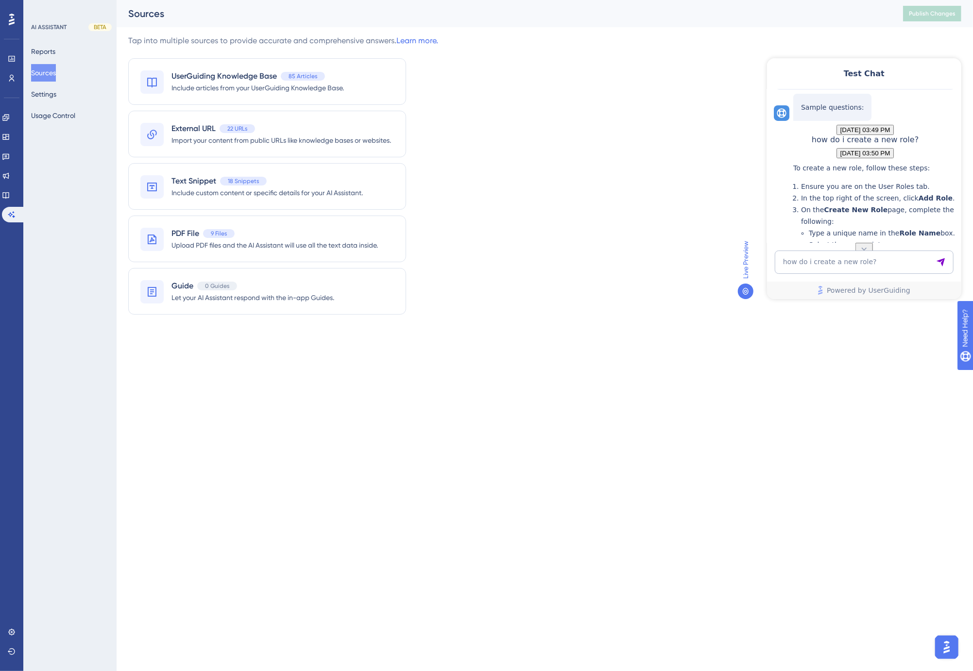
scroll to position [61, 0]
click at [586, 137] on div "Tap into multiple sources to provide accurate and comprehensive answers. Learn …" at bounding box center [544, 180] width 833 height 291
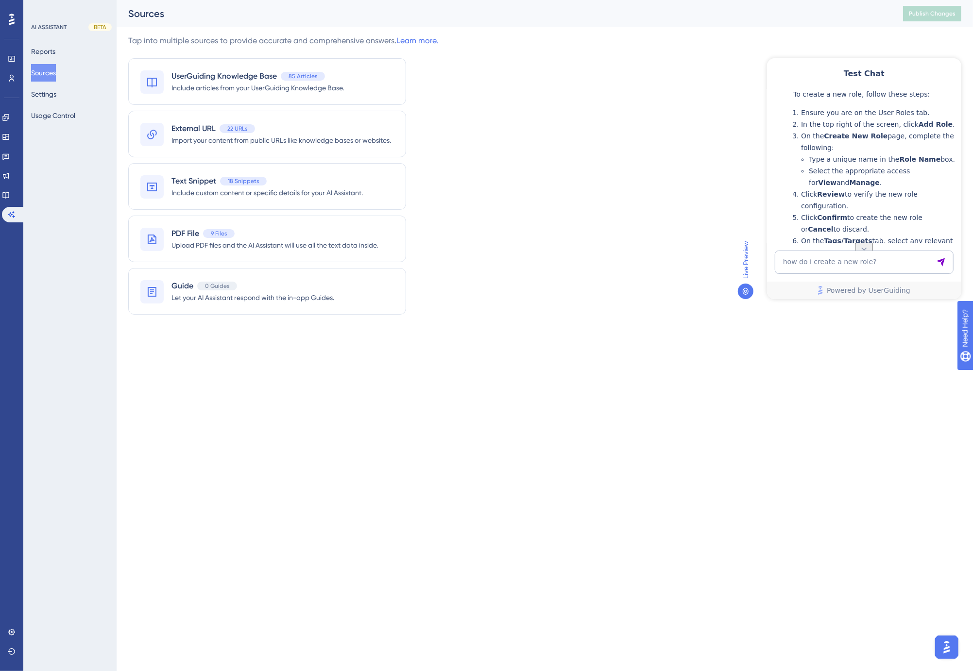
scroll to position [0, 0]
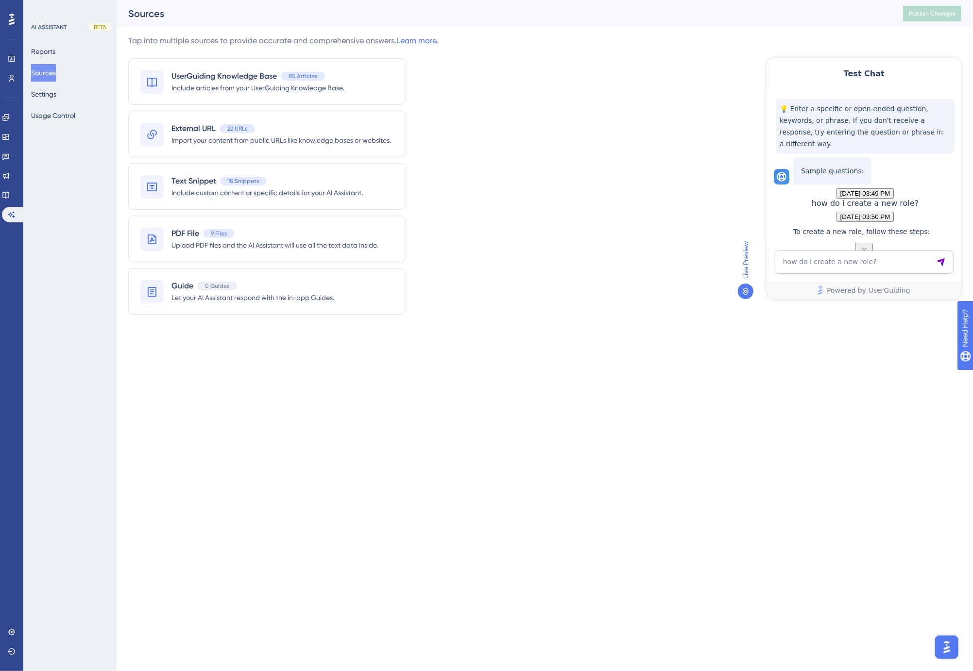
click at [662, 121] on div "Tap into multiple sources to provide accurate and comprehensive answers. Learn …" at bounding box center [544, 180] width 833 height 291
click at [655, 95] on div "Tap into multiple sources to provide accurate and comprehensive answers. Learn …" at bounding box center [544, 180] width 833 height 291
click at [522, 158] on div "Tap into multiple sources to provide accurate and comprehensive answers. Learn …" at bounding box center [544, 180] width 833 height 291
click at [523, 157] on div "Tap into multiple sources to provide accurate and comprehensive answers. Learn …" at bounding box center [544, 180] width 833 height 291
drag, startPoint x: 539, startPoint y: 86, endPoint x: 538, endPoint y: 94, distance: 7.8
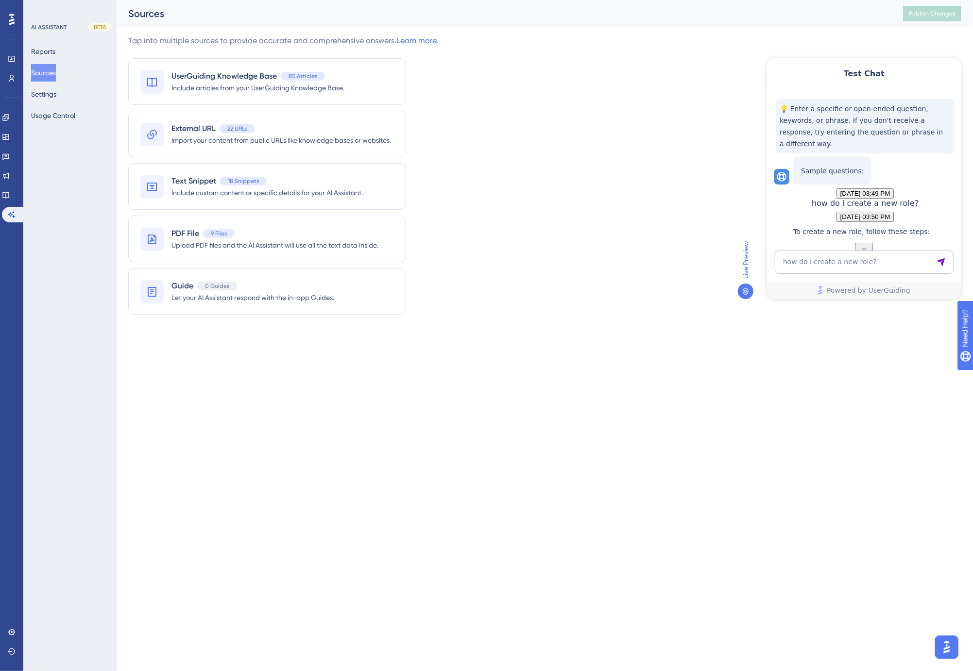
click at [539, 86] on div "Tap into multiple sources to provide accurate and comprehensive answers. Learn …" at bounding box center [544, 180] width 833 height 291
click at [527, 97] on div "Tap into multiple sources to provide accurate and comprehensive answers. Learn …" at bounding box center [544, 180] width 833 height 291
click at [581, 91] on div "Tap into multiple sources to provide accurate and comprehensive answers. Learn …" at bounding box center [544, 180] width 833 height 291
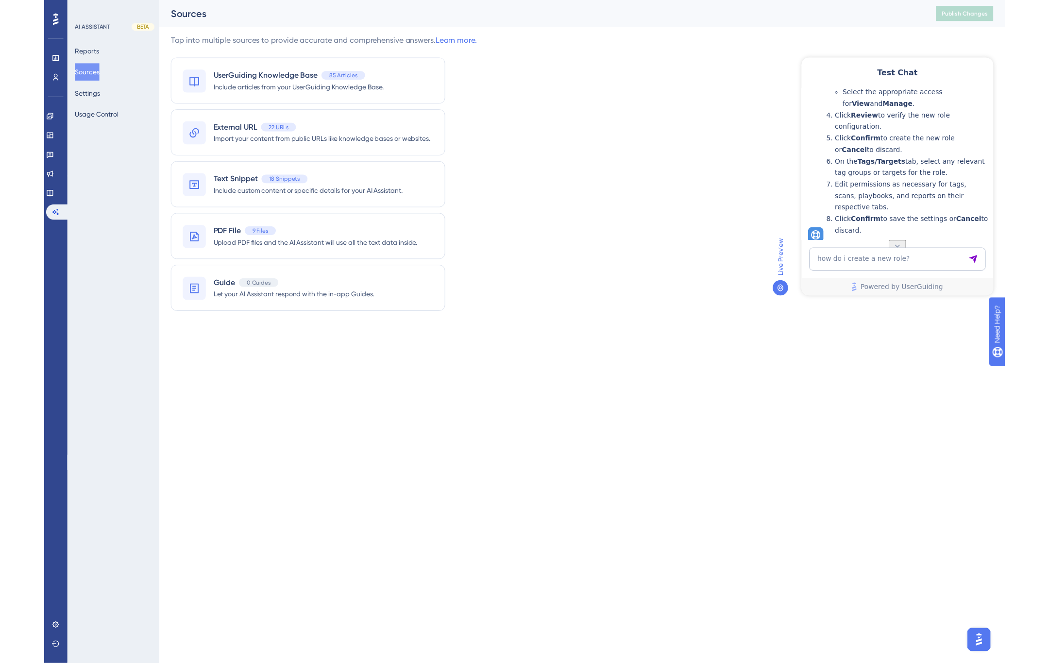
scroll to position [277, 0]
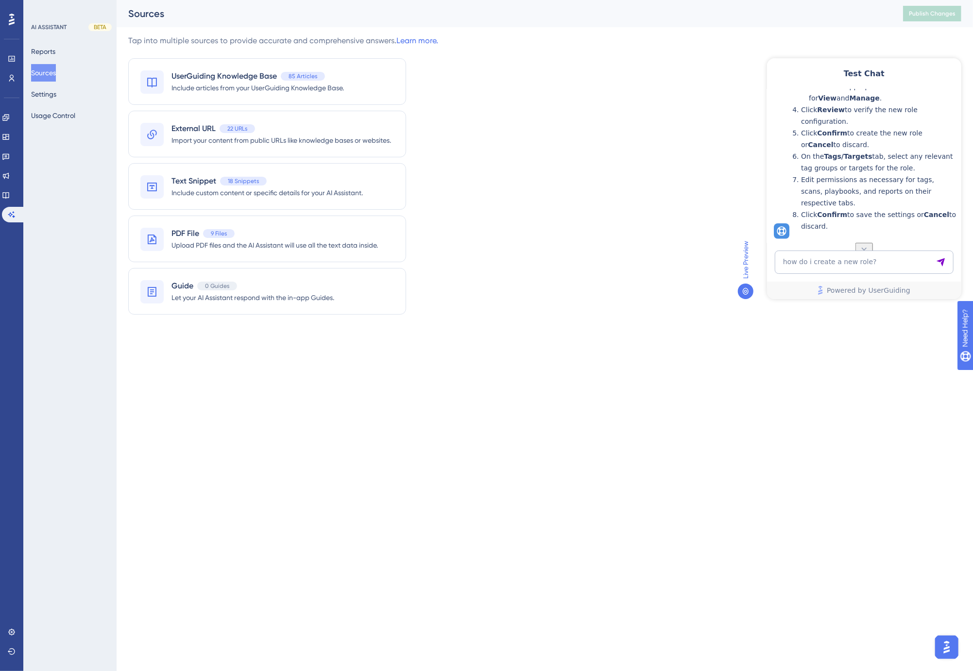
click at [629, 185] on div "Tap into multiple sources to provide accurate and comprehensive answers. Learn …" at bounding box center [544, 180] width 833 height 291
click at [569, 135] on div "Tap into multiple sources to provide accurate and comprehensive answers. Learn …" at bounding box center [544, 180] width 833 height 291
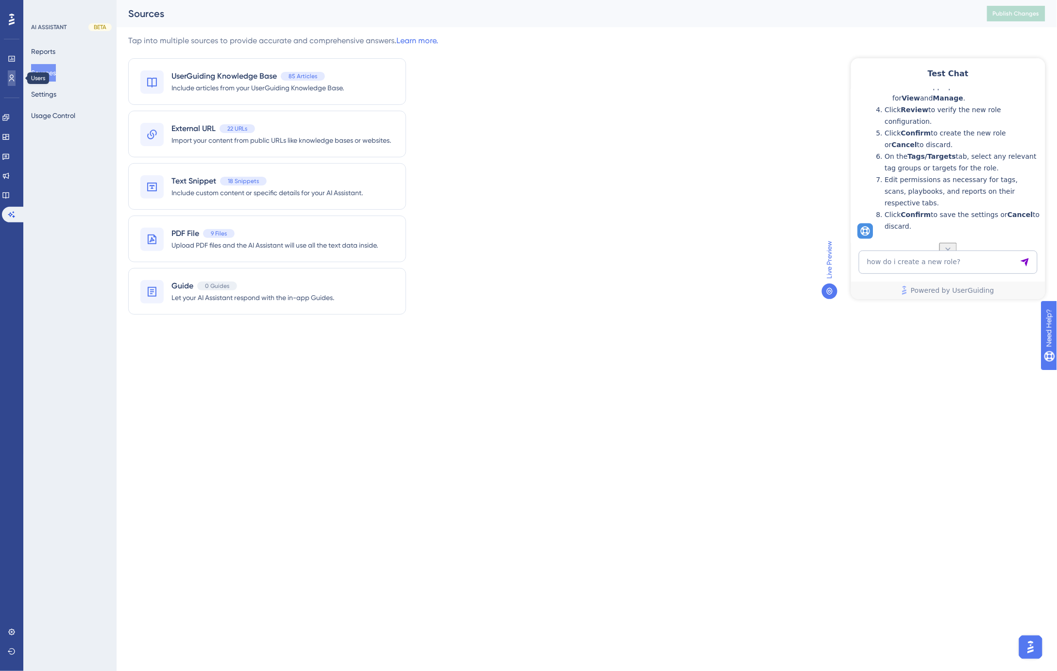
click at [11, 75] on icon at bounding box center [12, 78] width 8 height 8
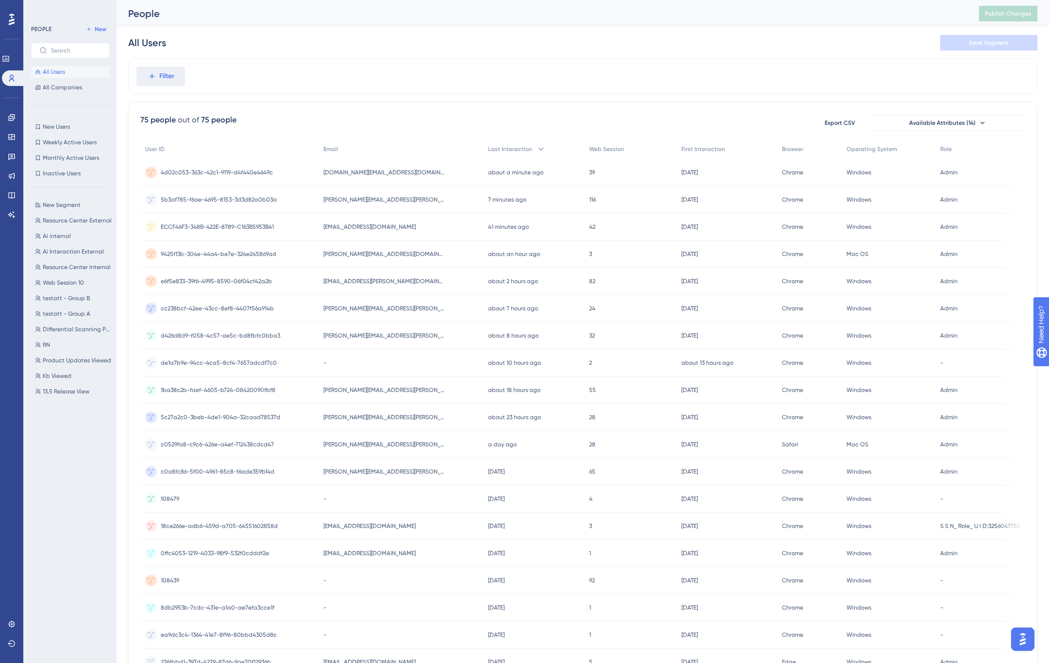
click at [248, 361] on span "de1a7b9e-94cc-4ca5-8cf4-7657adcdf7c0" at bounding box center [219, 363] width 116 height 8
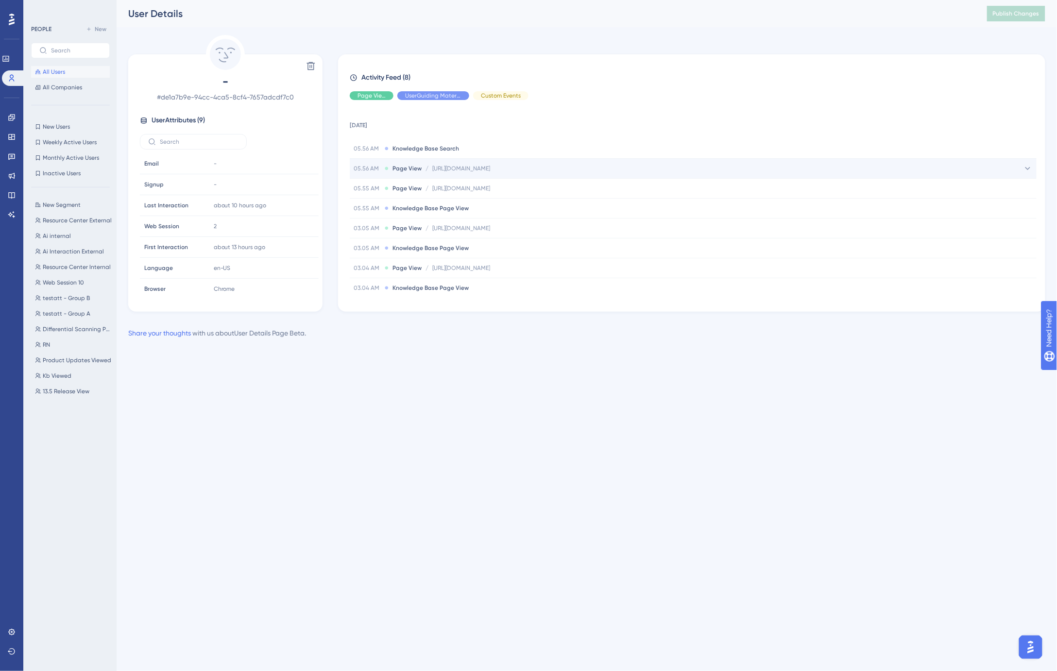
click at [490, 171] on span "[URL][DOMAIN_NAME]" at bounding box center [461, 169] width 58 height 8
click at [518, 188] on span "[URL][DOMAIN_NAME]" at bounding box center [489, 188] width 58 height 8
click at [490, 206] on span "[URL][DOMAIN_NAME]" at bounding box center [461, 208] width 58 height 8
click at [518, 230] on span "[URL][DOMAIN_NAME]" at bounding box center [489, 227] width 58 height 8
click at [532, 311] on div "Activity Feed (8) Page View UserGuiding Material Custom Events [DATE] 05.56 AM …" at bounding box center [691, 182] width 707 height 257
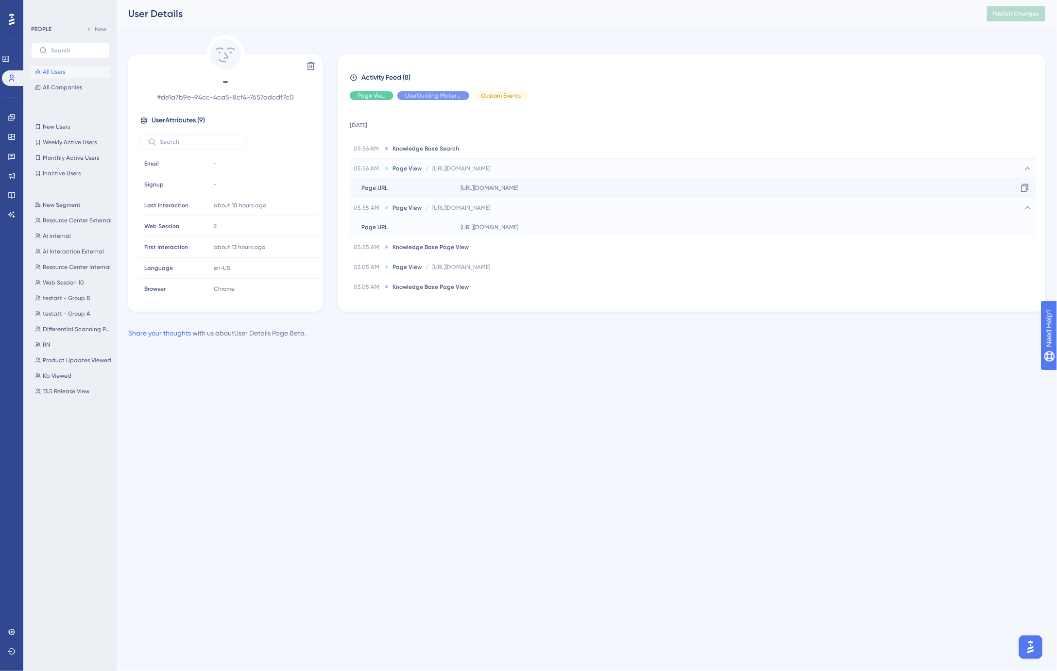
click at [508, 187] on span "[URL][DOMAIN_NAME]" at bounding box center [489, 188] width 58 height 8
drag, startPoint x: 511, startPoint y: 214, endPoint x: 467, endPoint y: 185, distance: 52.7
click at [511, 214] on div "05.55 AM Page View / [URL][DOMAIN_NAME] [URL][DOMAIN_NAME]" at bounding box center [693, 207] width 687 height 19
click at [386, 168] on icon at bounding box center [386, 168] width 3 height 3
click at [490, 168] on span "[URL][DOMAIN_NAME]" at bounding box center [461, 169] width 58 height 8
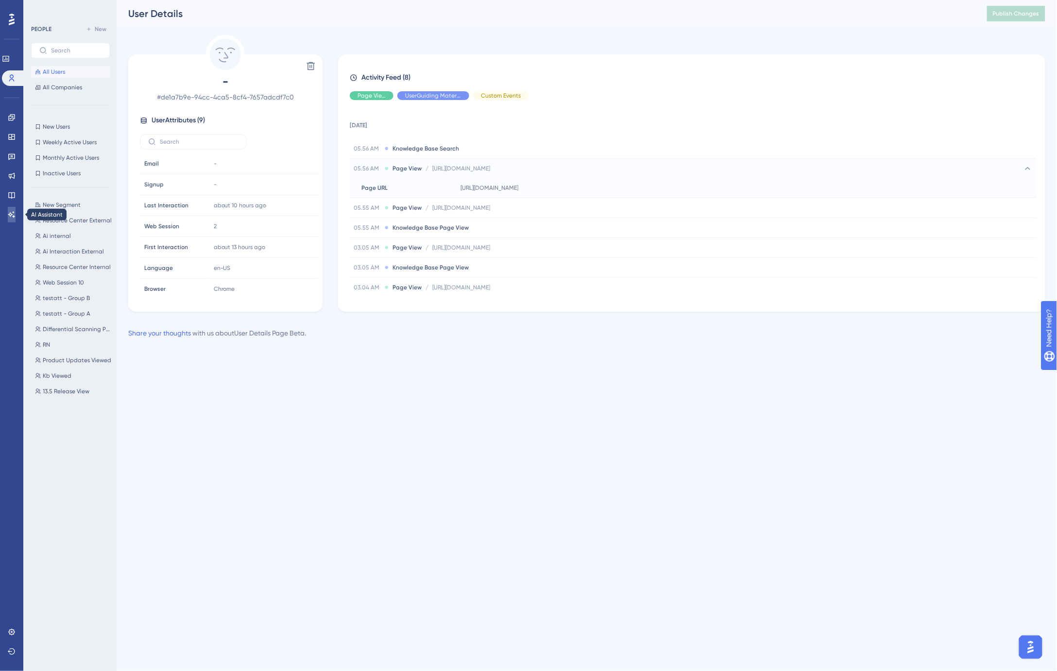
click at [13, 207] on link at bounding box center [12, 215] width 8 height 16
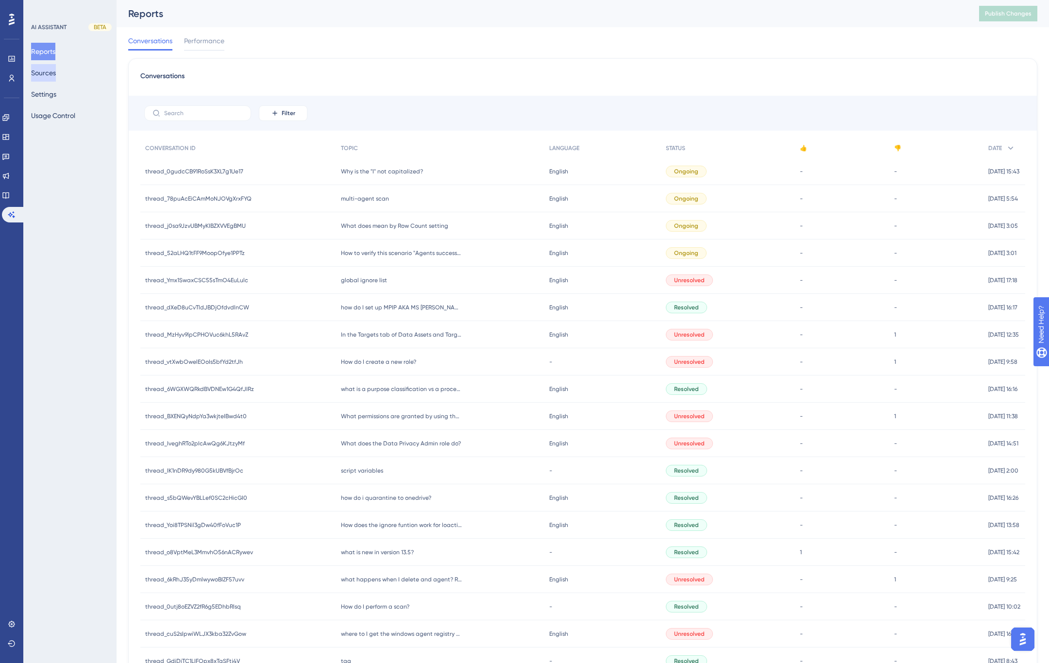
click at [46, 73] on button "Sources" at bounding box center [43, 72] width 25 height 17
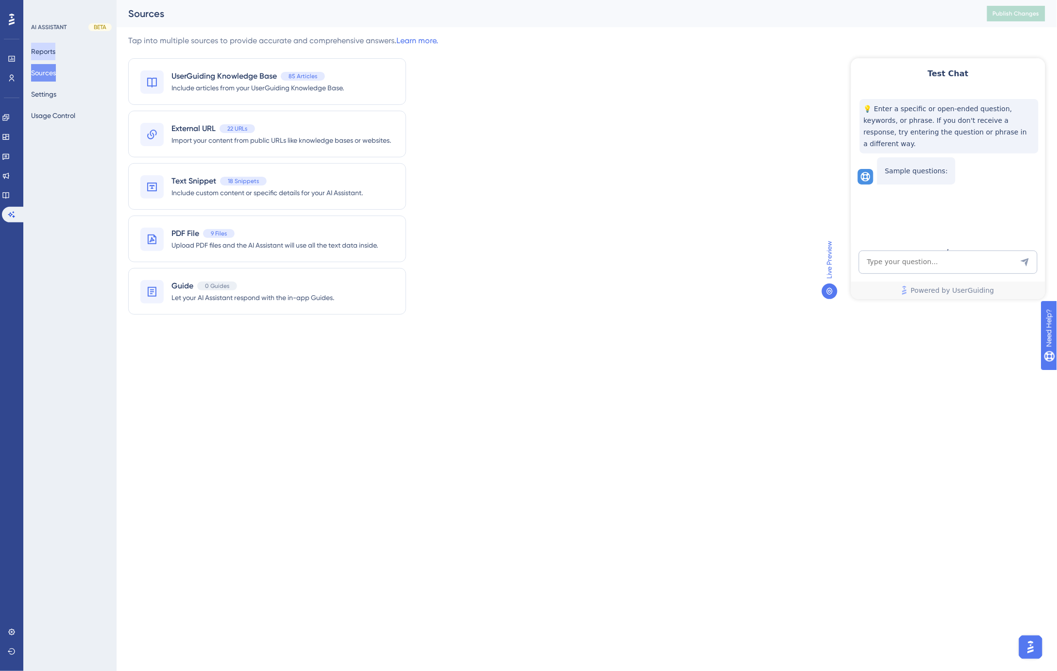
click at [48, 54] on button "Reports" at bounding box center [43, 51] width 24 height 17
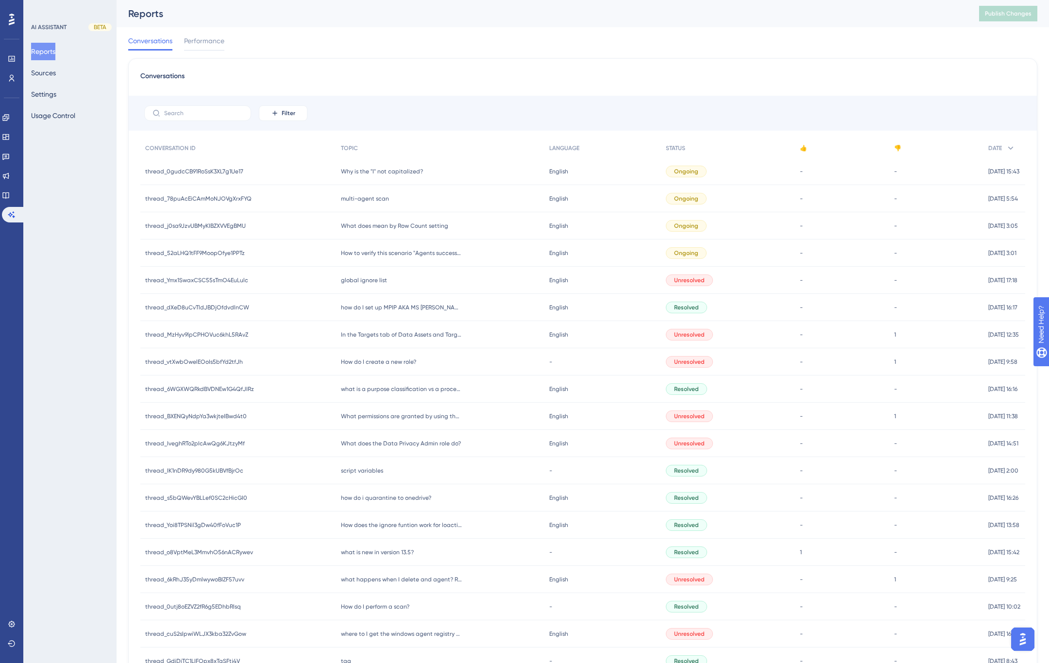
click at [369, 199] on span "multi-agent scan" at bounding box center [365, 199] width 48 height 8
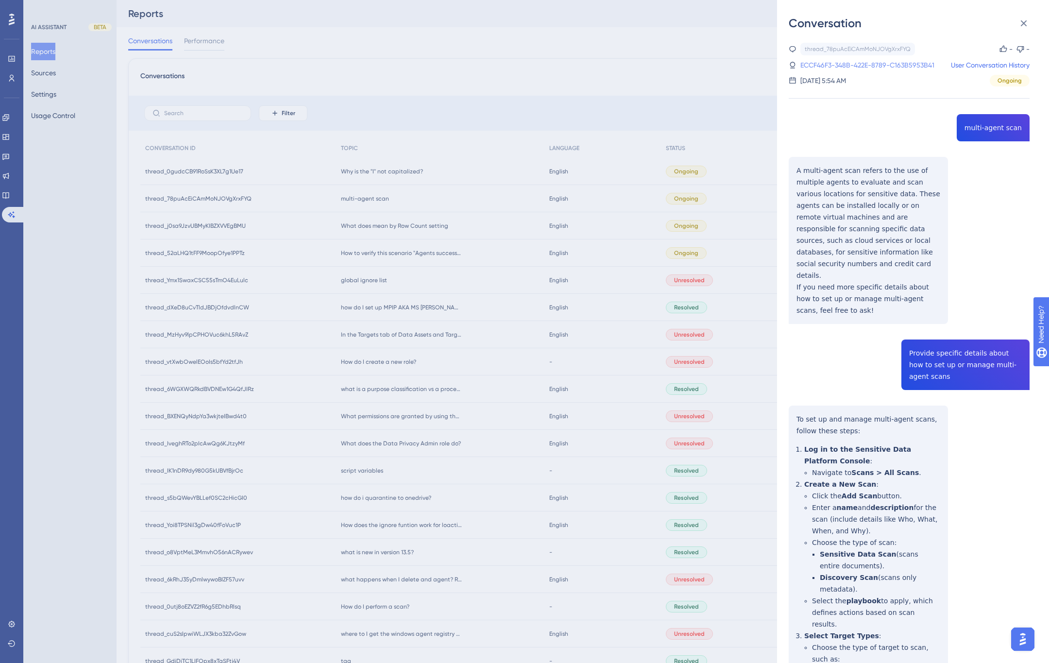
click at [842, 66] on link "ECCF46F3-348B-422E-8789-C163B5953B41" at bounding box center [867, 65] width 134 height 12
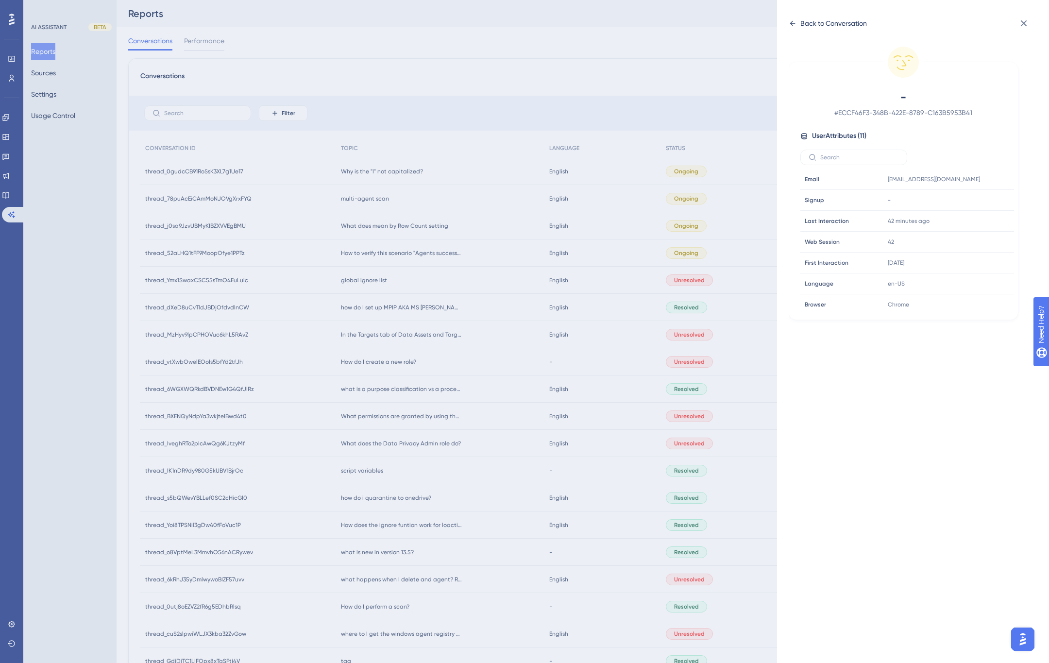
click at [791, 22] on icon at bounding box center [792, 23] width 5 height 5
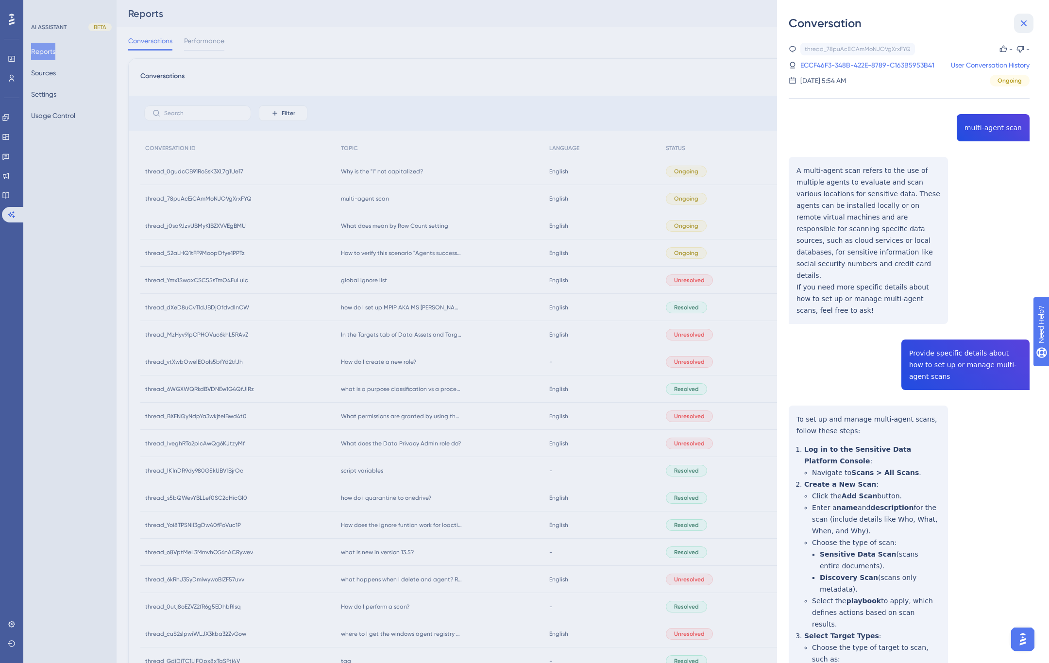
drag, startPoint x: 1027, startPoint y: 21, endPoint x: 885, endPoint y: 47, distance: 143.7
click at [842, 21] on icon at bounding box center [1024, 23] width 12 height 12
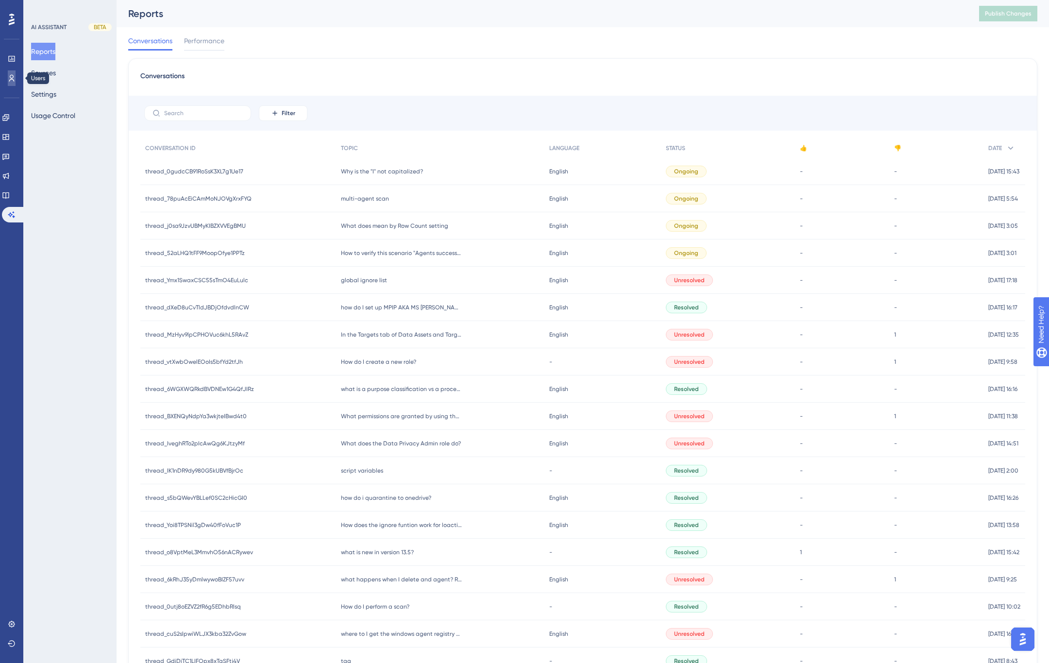
click at [10, 78] on icon at bounding box center [12, 78] width 8 height 8
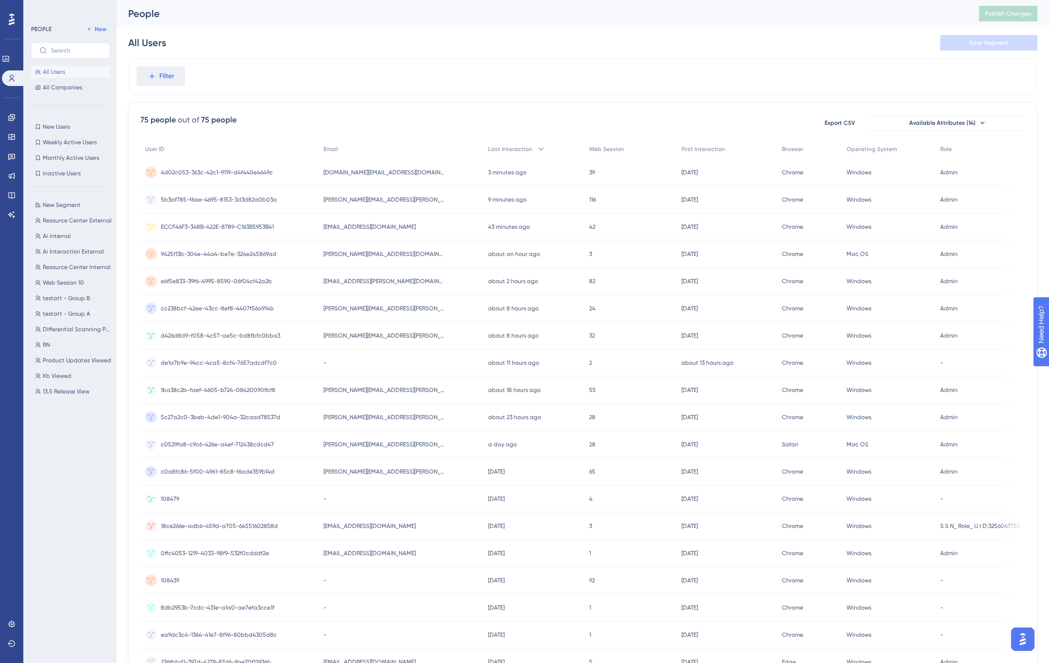
drag, startPoint x: 361, startPoint y: 496, endPoint x: 352, endPoint y: 484, distance: 15.4
click at [361, 496] on div "-" at bounding box center [401, 498] width 165 height 27
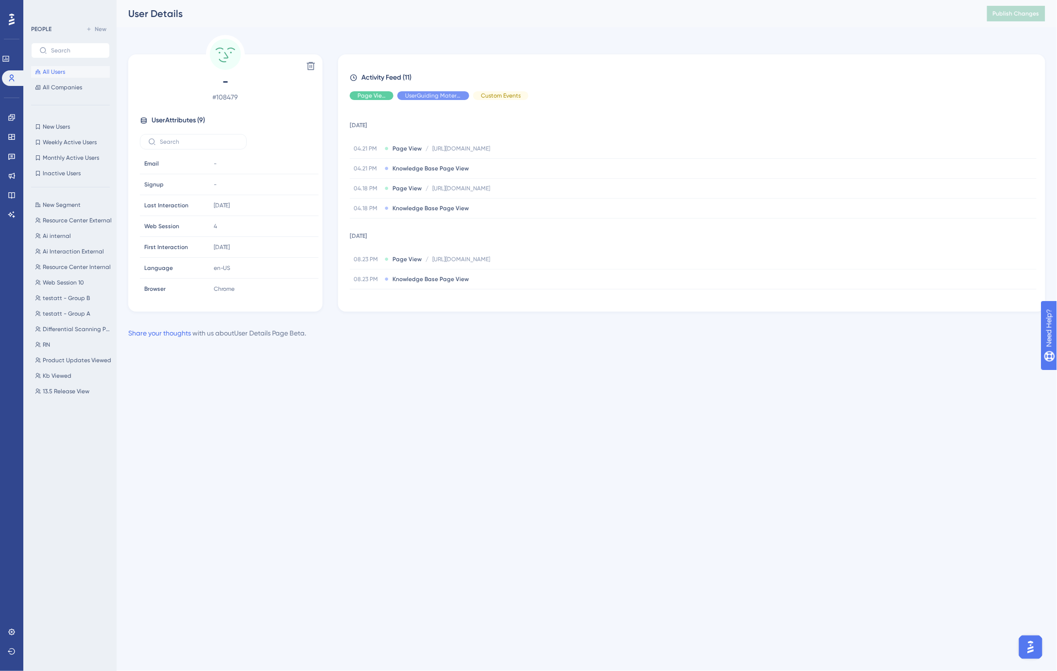
click at [50, 71] on span "All Users" at bounding box center [54, 72] width 22 height 8
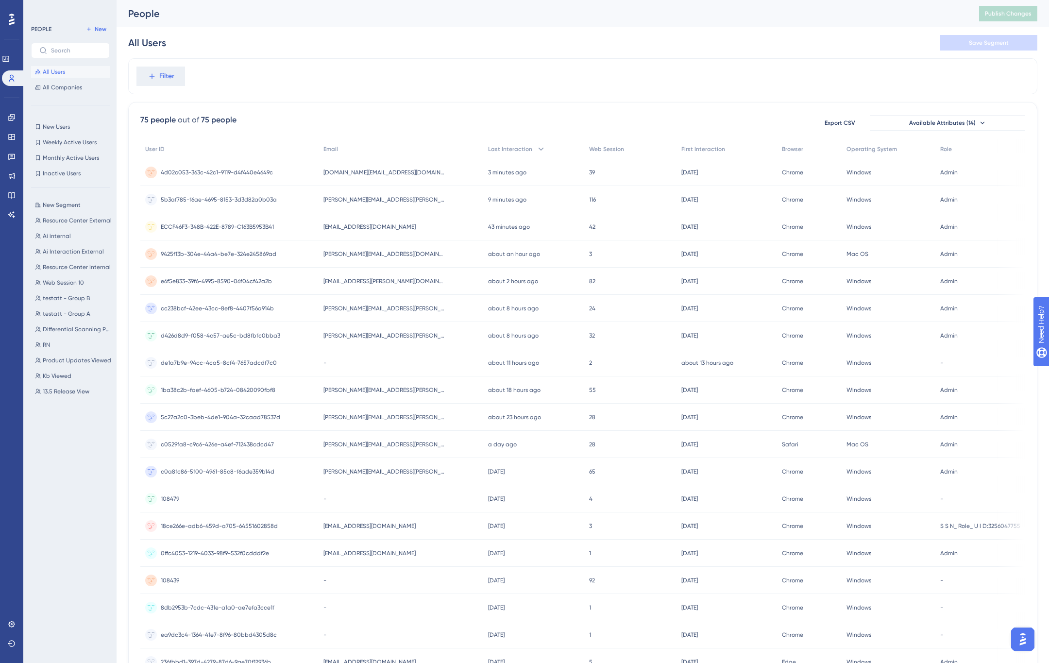
click at [297, 56] on div "All Users Save Segment" at bounding box center [582, 42] width 909 height 31
click at [160, 74] on span "Filter" at bounding box center [166, 76] width 15 height 12
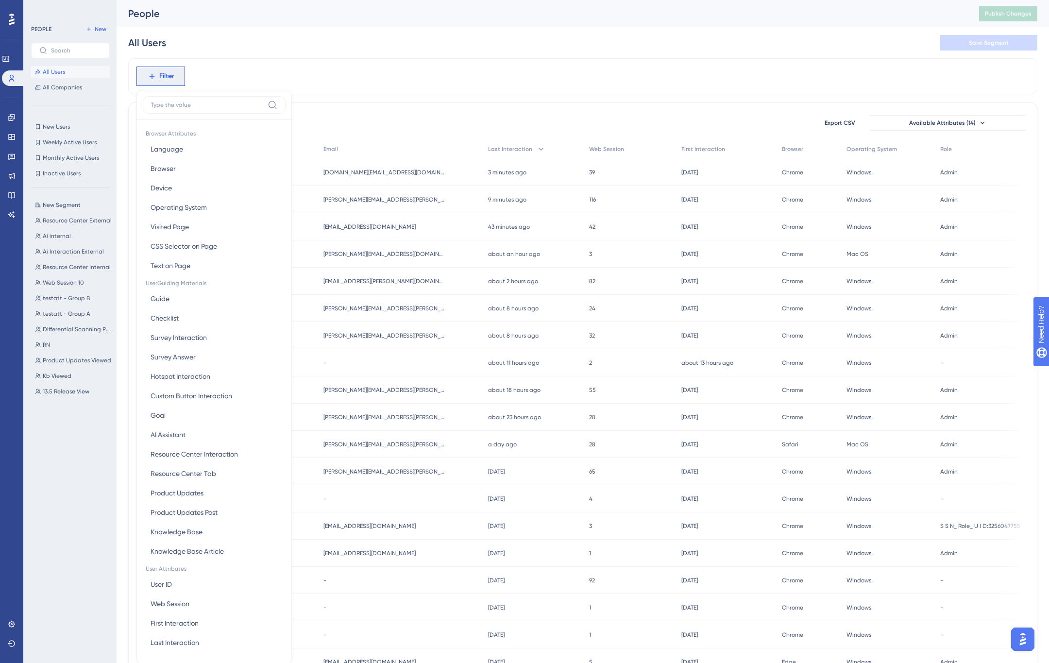
scroll to position [45, 0]
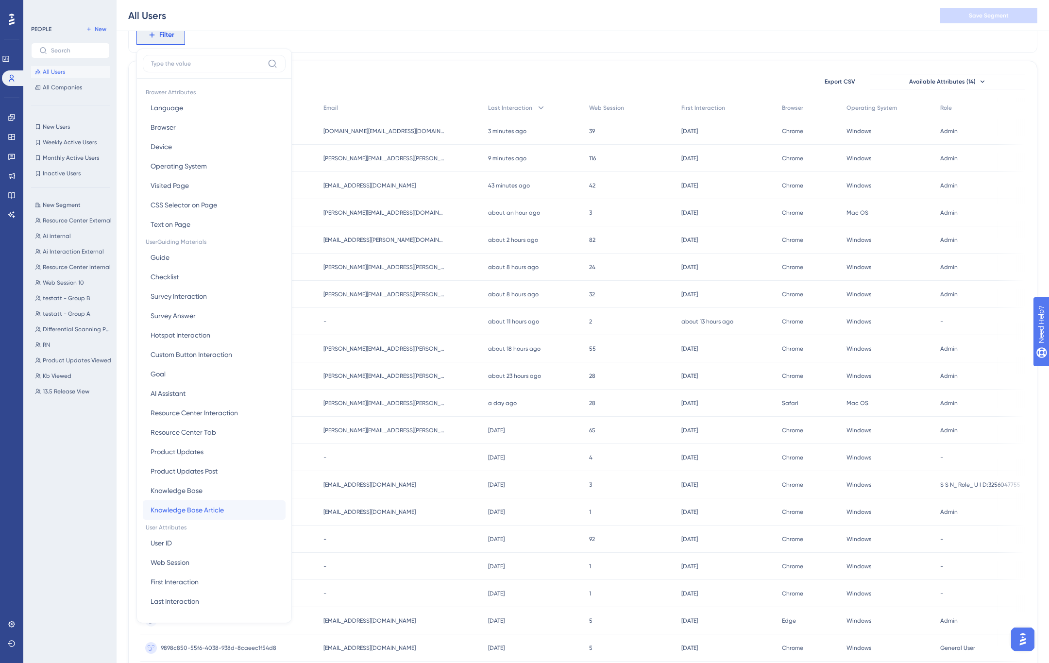
click at [215, 508] on span "Knowledge Base Article" at bounding box center [187, 510] width 73 height 12
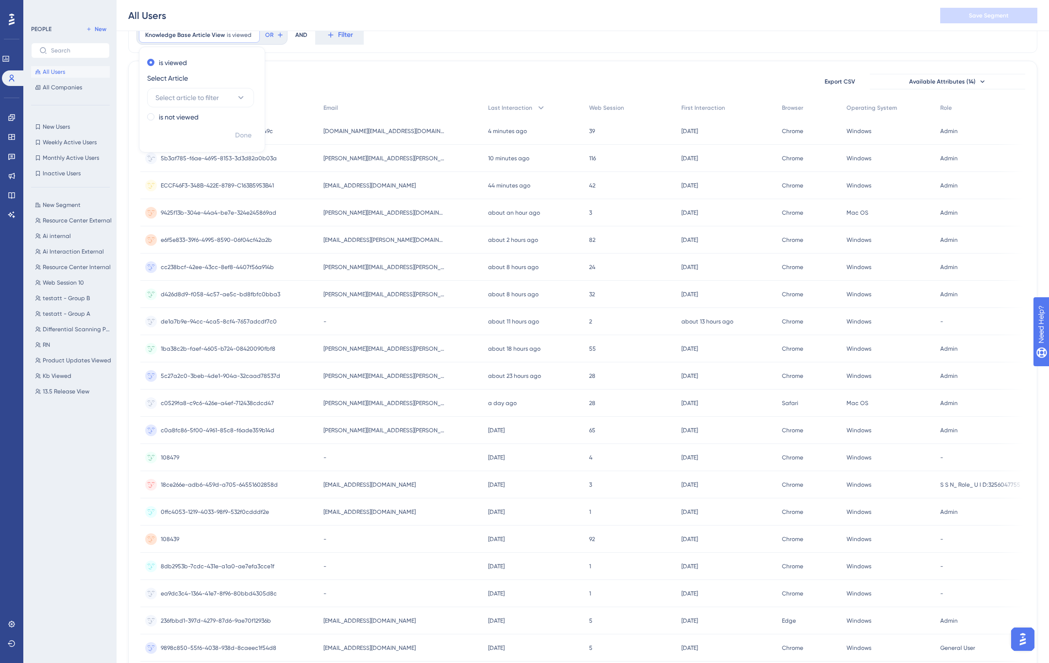
scroll to position [0, 0]
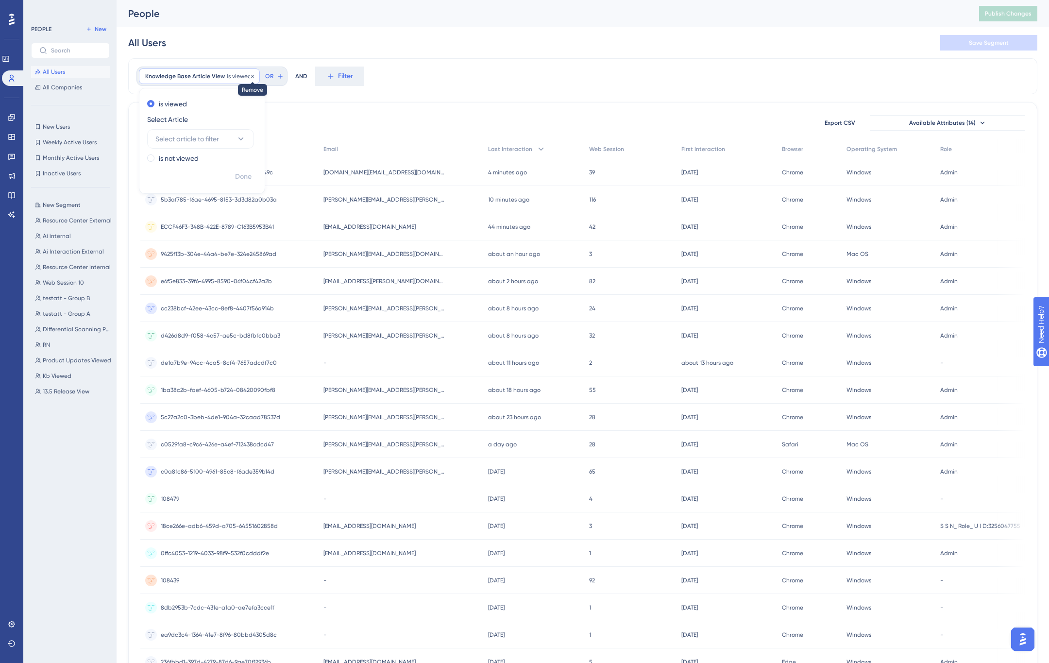
click at [250, 74] on icon at bounding box center [253, 76] width 6 height 6
click at [170, 73] on span "Filter" at bounding box center [166, 76] width 15 height 12
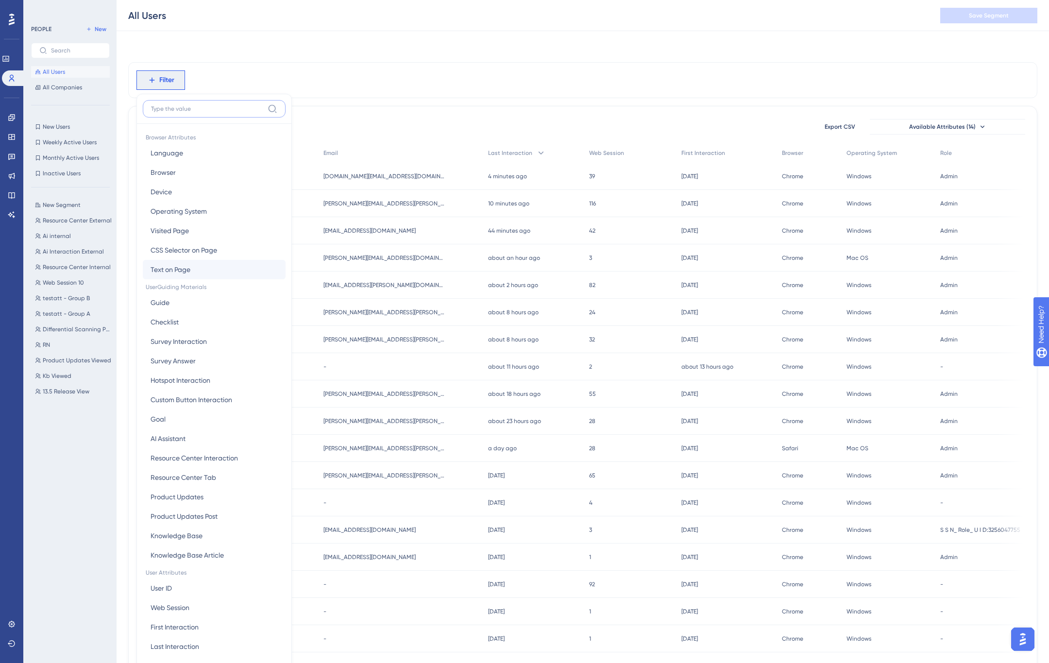
scroll to position [45, 0]
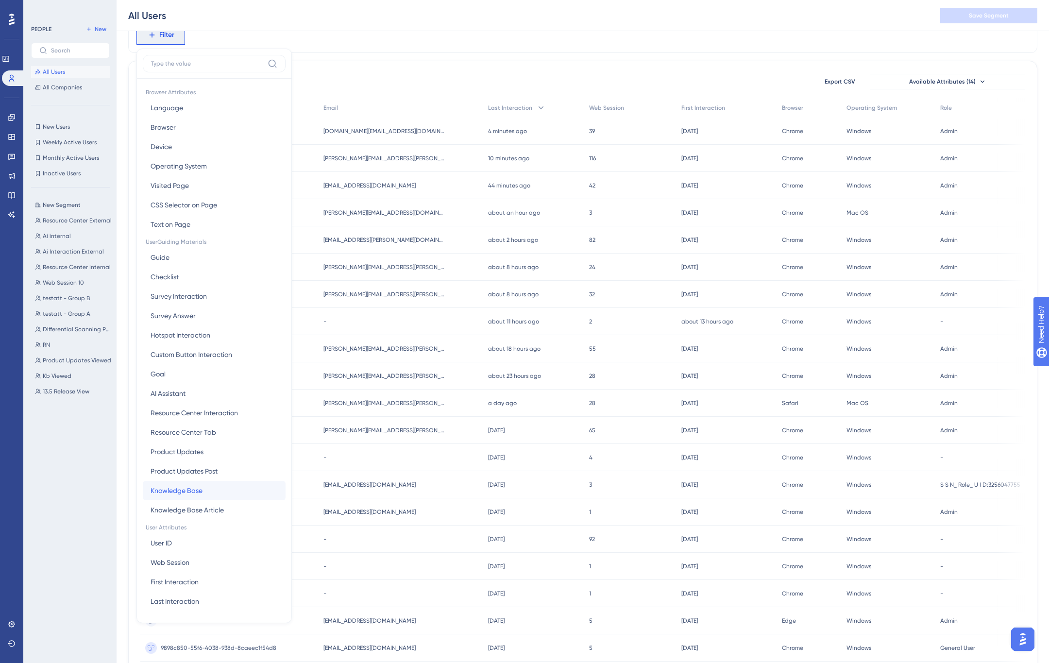
drag, startPoint x: 202, startPoint y: 492, endPoint x: 203, endPoint y: 479, distance: 13.1
click at [202, 492] on span "Knowledge Base" at bounding box center [177, 491] width 52 height 12
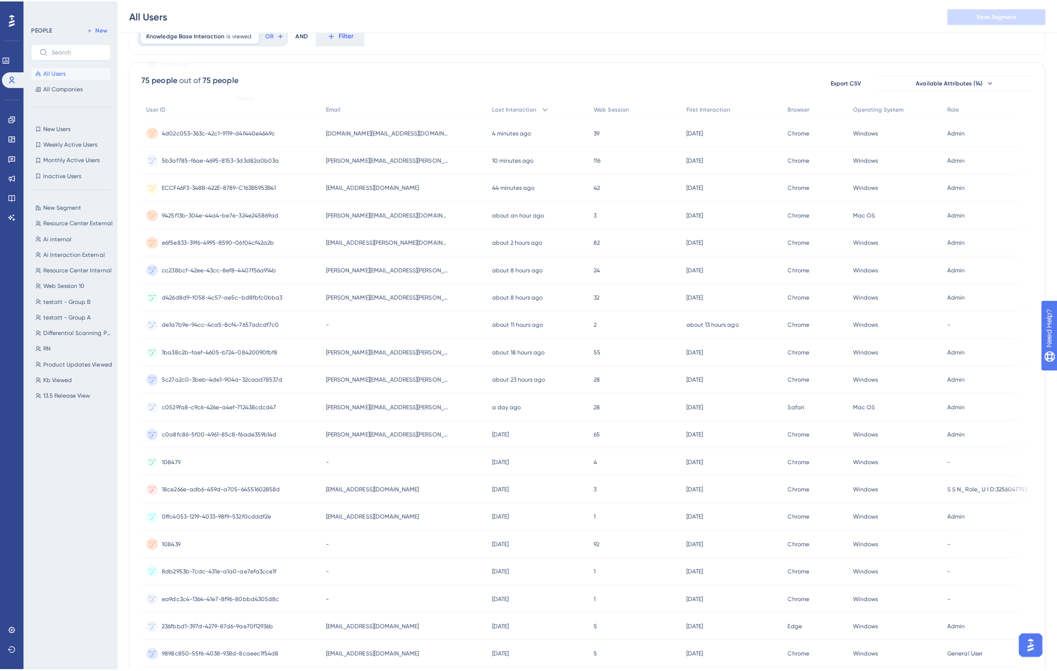
scroll to position [0, 0]
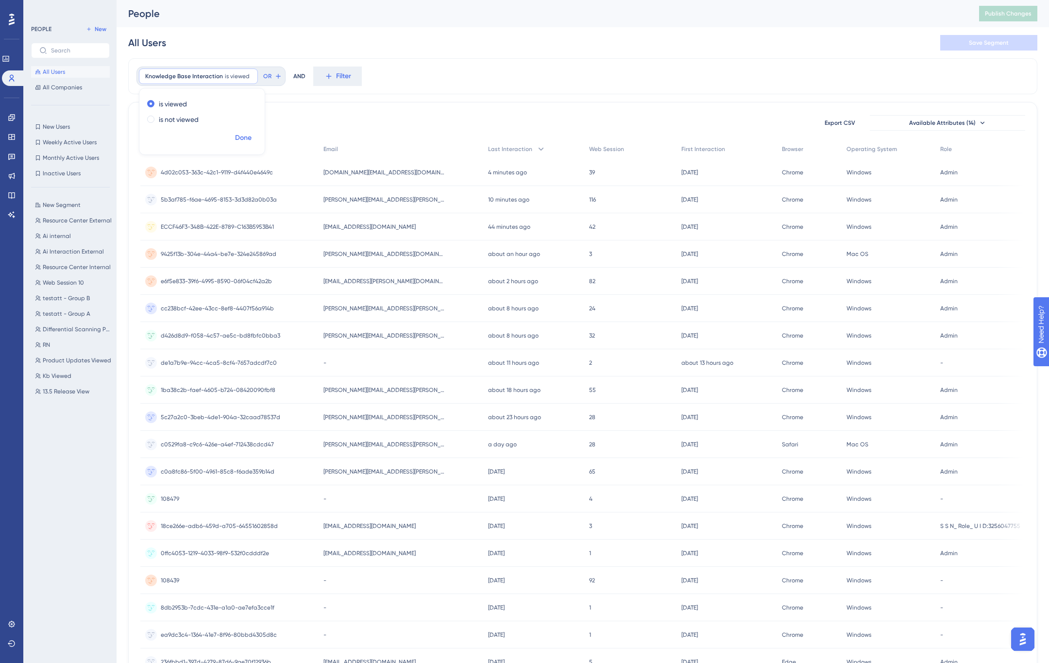
click at [248, 136] on span "Done" at bounding box center [243, 138] width 17 height 12
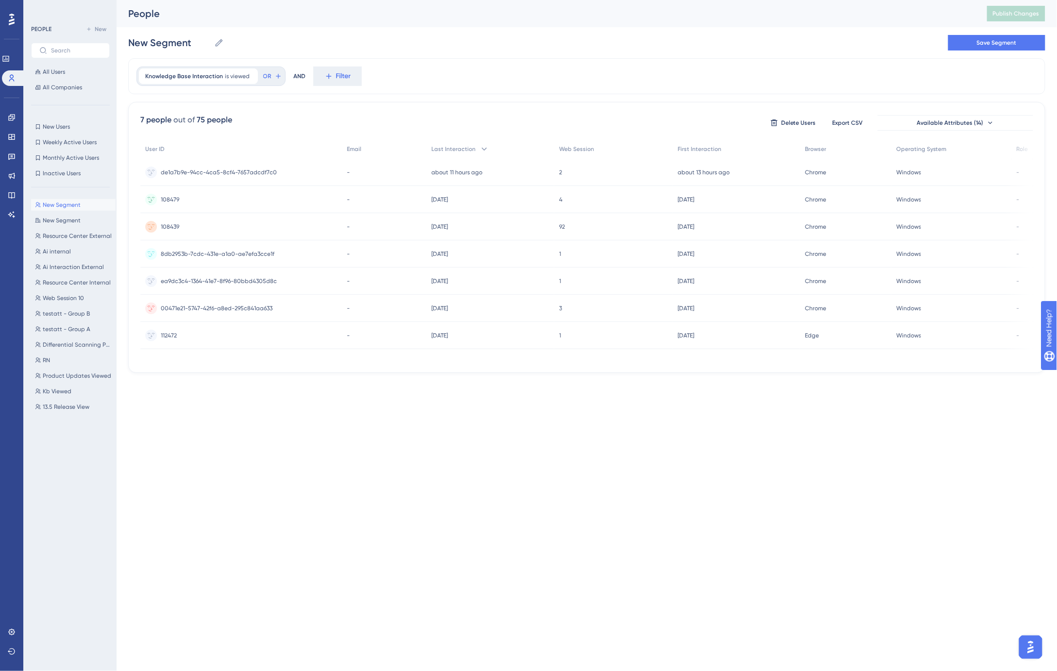
click at [463, 66] on div "Knowledge Base Interaction is viewed Remove OR AND Filter" at bounding box center [586, 76] width 917 height 36
click at [419, 0] on html "Performance Users Engagement Widgets Feedback Product Updates Knowledge Base AI…" at bounding box center [528, 0] width 1057 height 0
click at [249, 75] on icon at bounding box center [250, 75] width 3 height 3
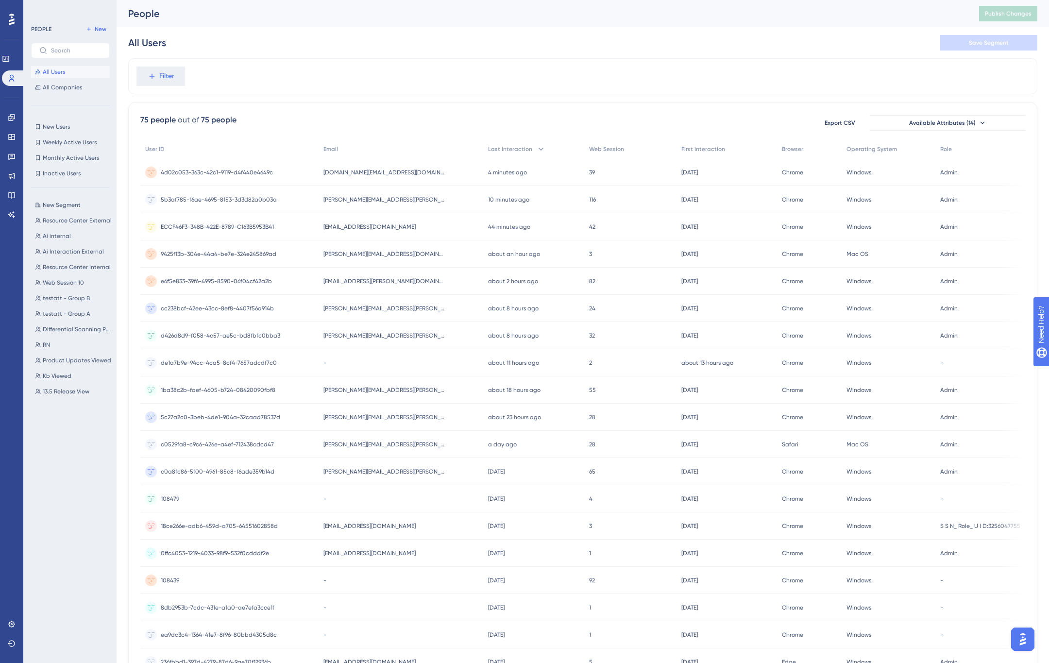
click at [533, 73] on div "Filter" at bounding box center [582, 76] width 909 height 36
click at [273, 418] on span "5c27a2c0-3beb-4de1-904a-32caad78537d" at bounding box center [220, 417] width 119 height 8
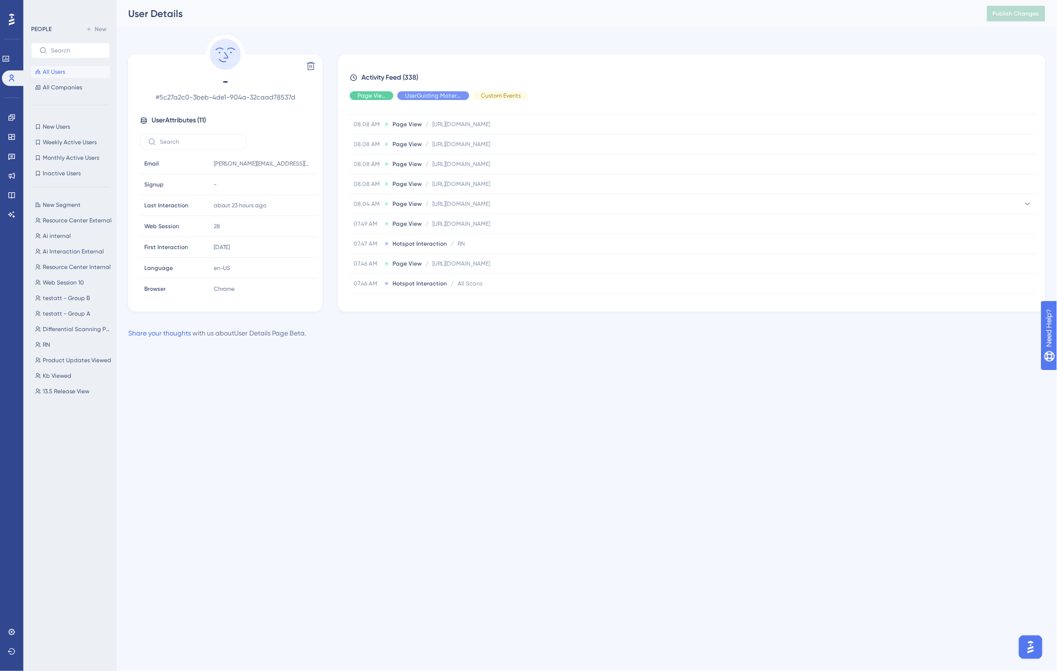
scroll to position [1165, 0]
click at [415, 355] on div "Performance Users Engagement Widgets Feedback Product Updates Knowledge Base AI…" at bounding box center [528, 185] width 1057 height 370
click at [417, 355] on div "Performance Users Engagement Widgets Feedback Product Updates Knowledge Base AI…" at bounding box center [528, 185] width 1057 height 370
click at [61, 128] on span "New Users" at bounding box center [56, 127] width 27 height 8
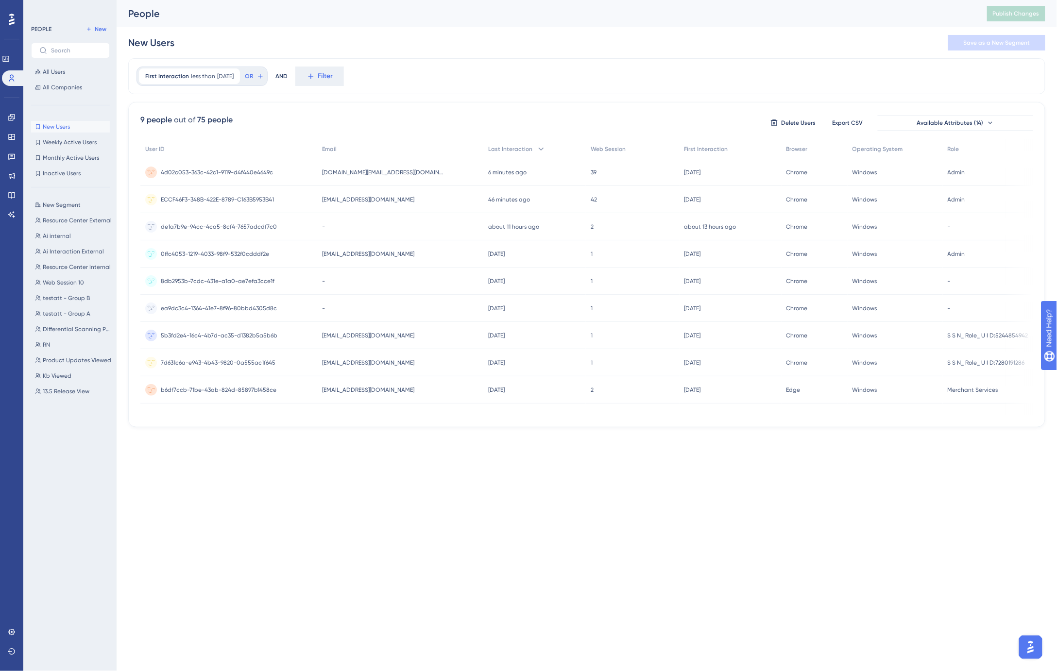
click at [343, 391] on span "[EMAIL_ADDRESS][DOMAIN_NAME]" at bounding box center [368, 390] width 92 height 8
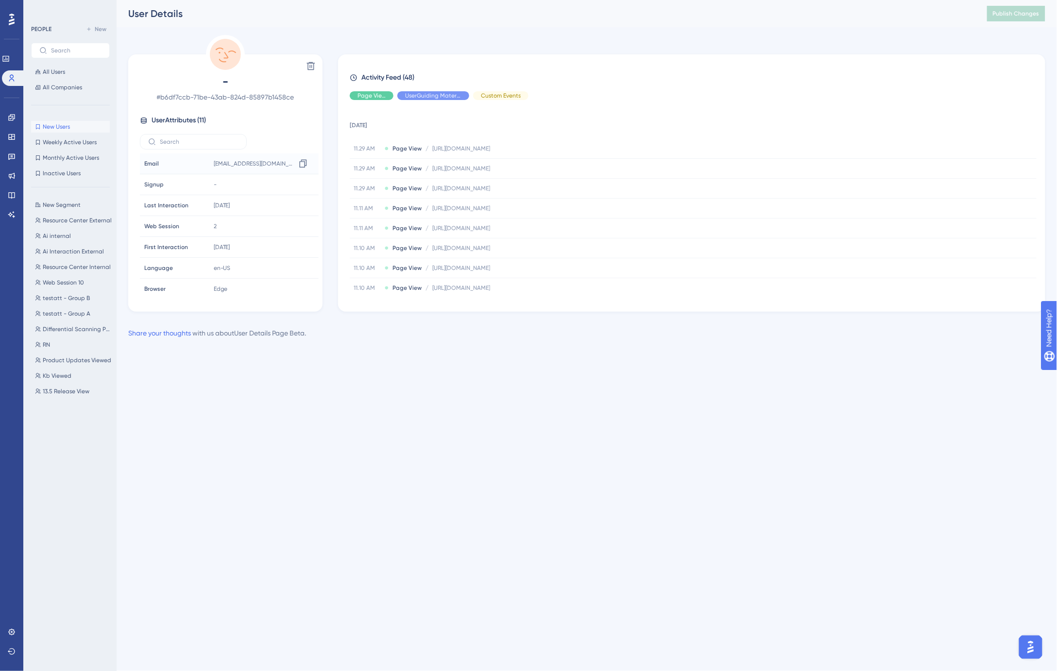
click at [240, 162] on span "[EMAIL_ADDRESS][DOMAIN_NAME]" at bounding box center [255, 164] width 82 height 8
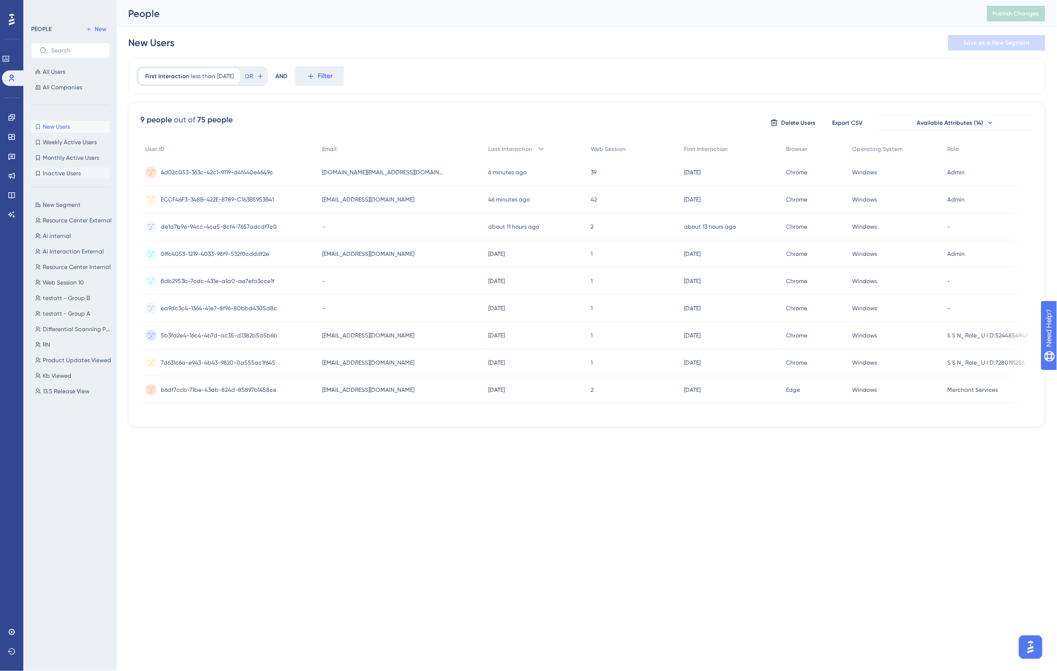
click at [71, 176] on span "Inactive Users" at bounding box center [62, 173] width 38 height 8
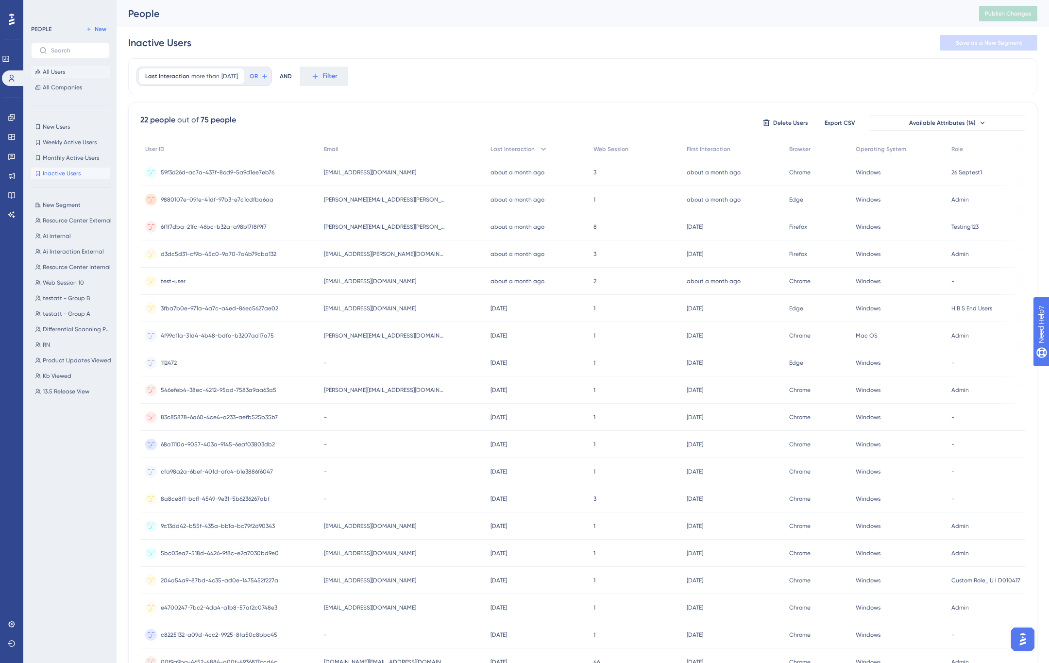
click at [59, 66] on button "All Users" at bounding box center [70, 72] width 79 height 12
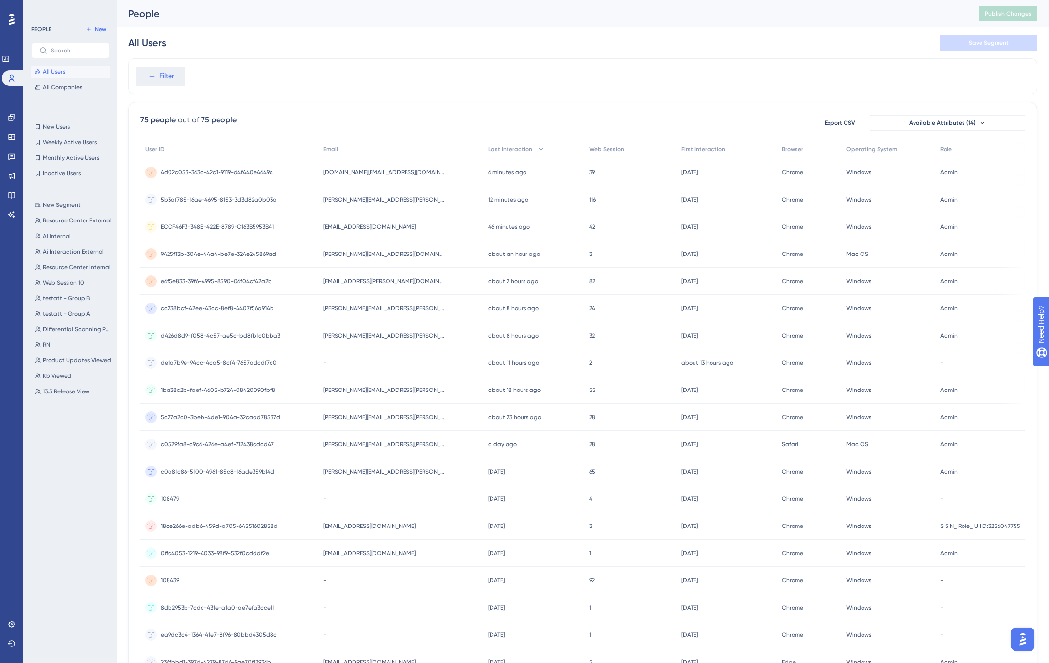
click at [540, 34] on div "All Users Save Segment" at bounding box center [582, 42] width 909 height 31
